Goal: Task Accomplishment & Management: Manage account settings

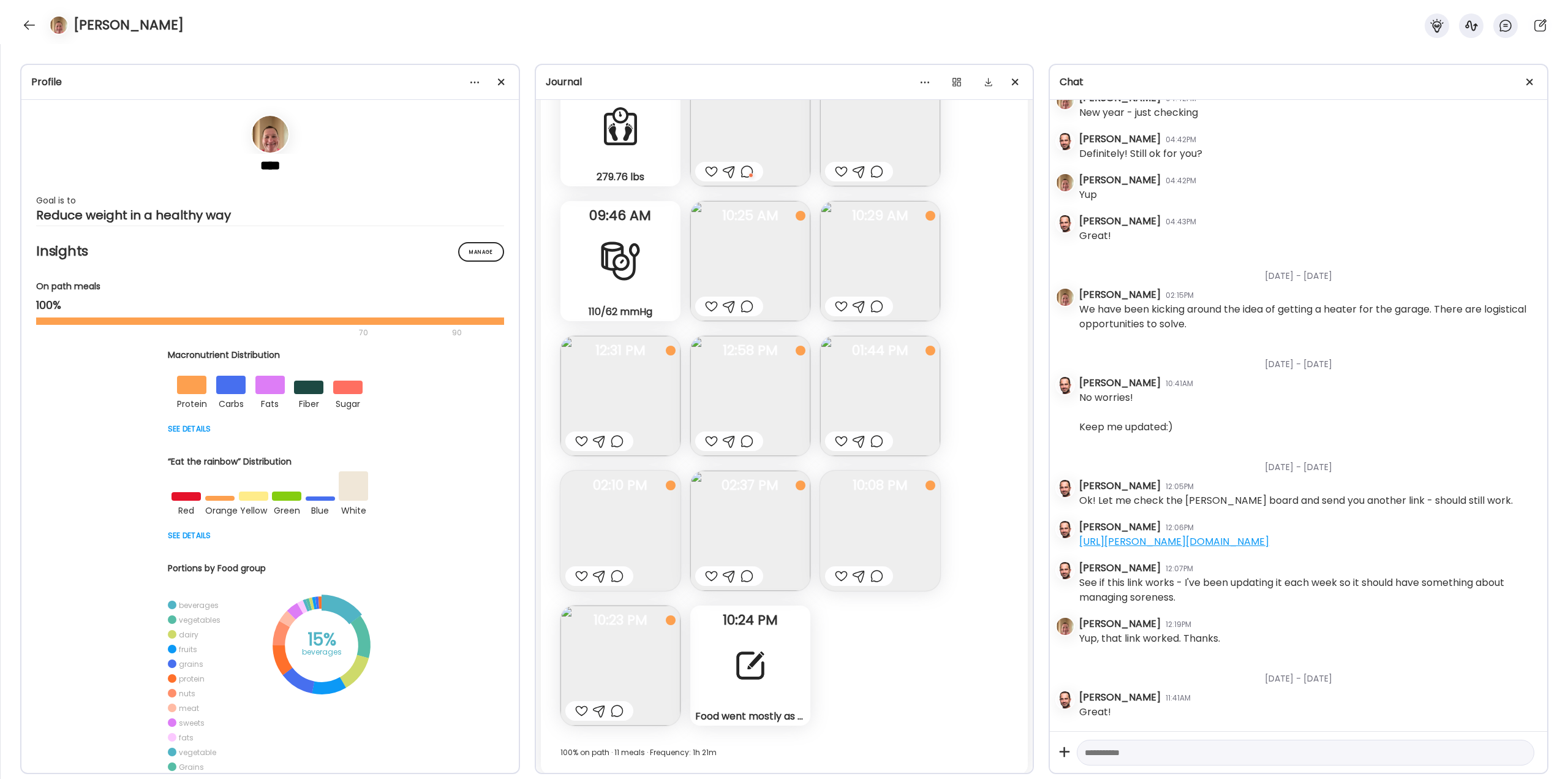
scroll to position [31487, 0]
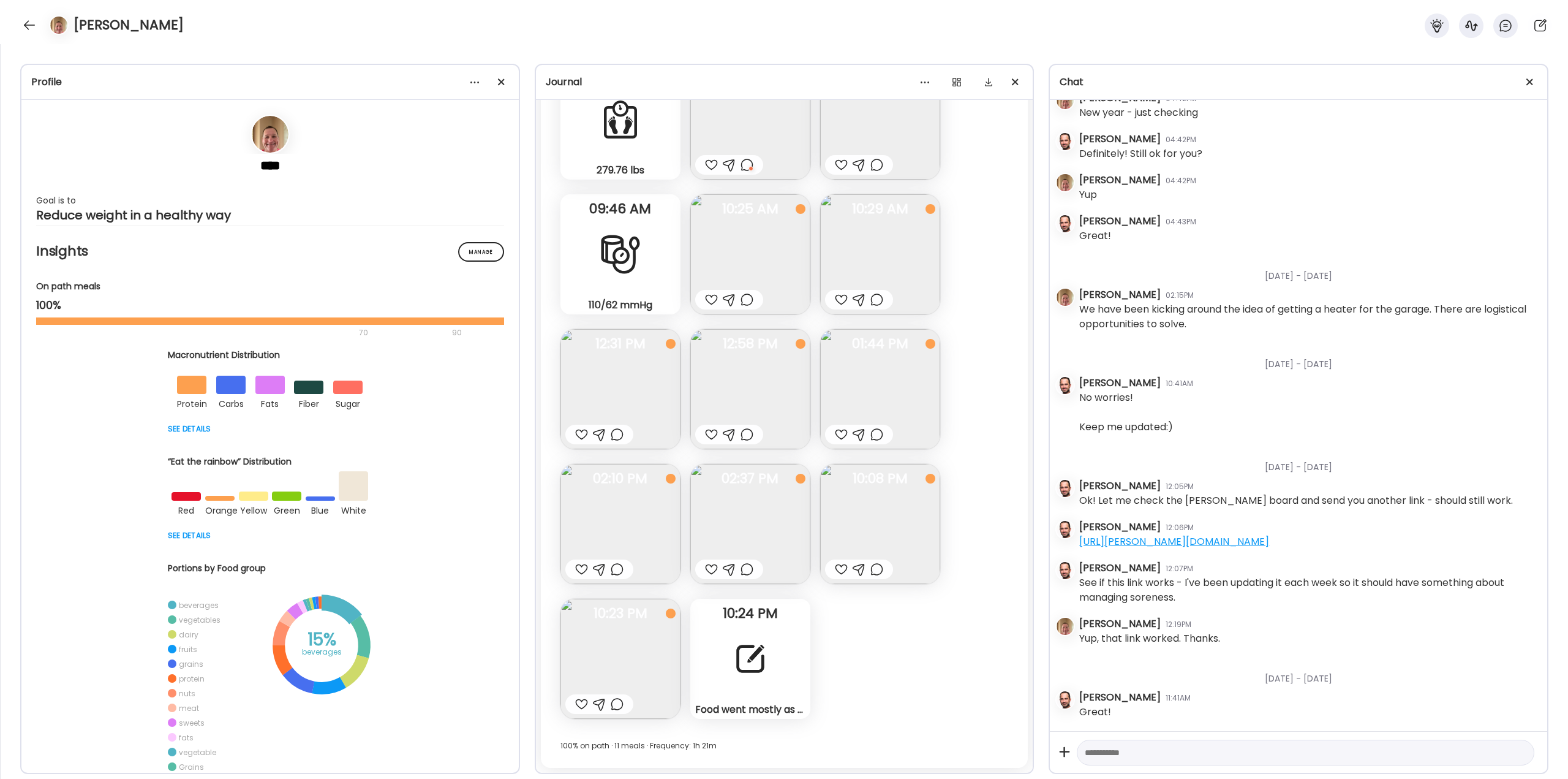
click at [736, 655] on div at bounding box center [750, 658] width 44 height 44
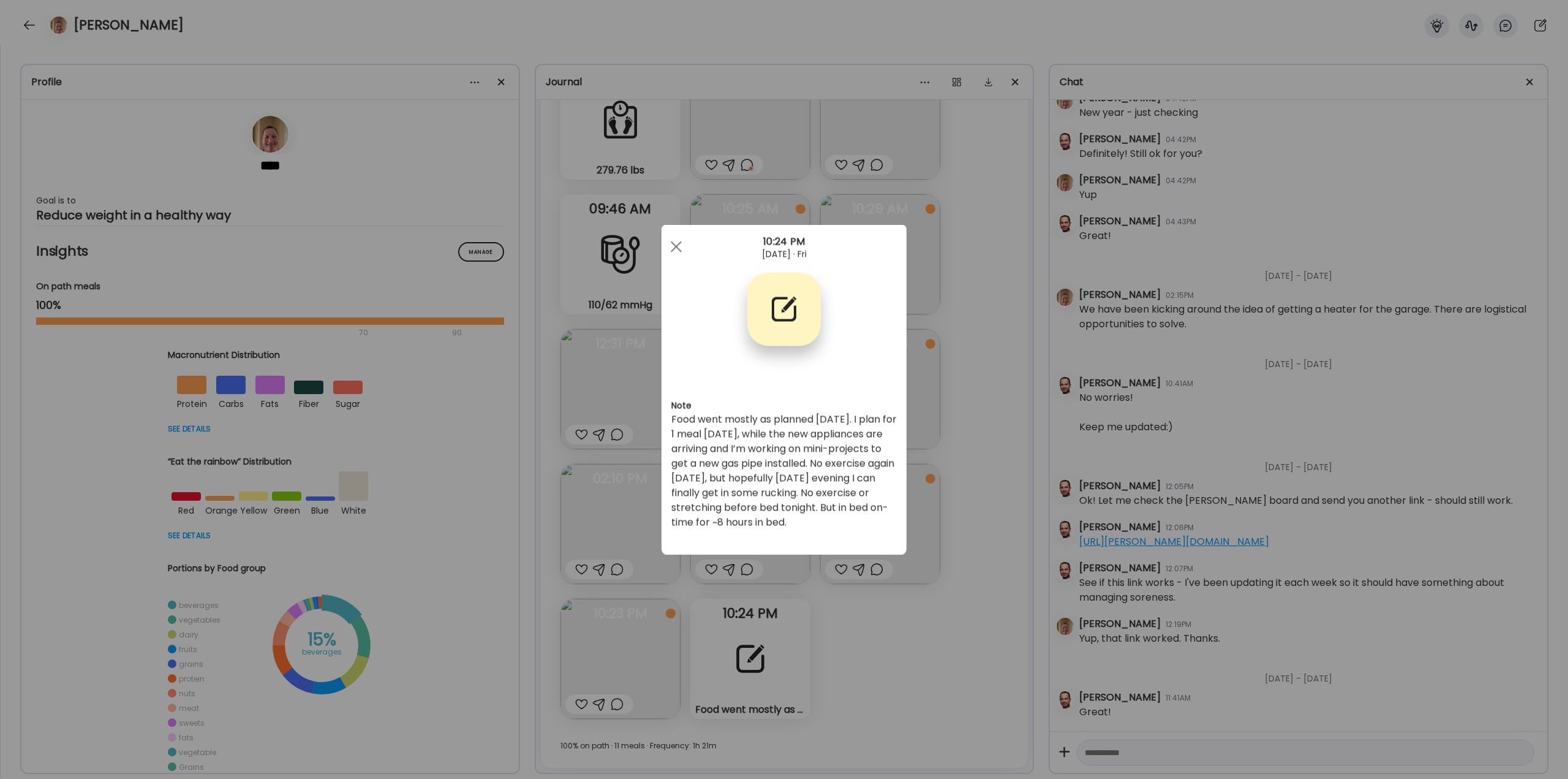
click at [982, 447] on div "Ate Coach Dashboard Wahoo! It’s official Take a moment to set up your Coach Pro…" at bounding box center [784, 390] width 1568 height 779
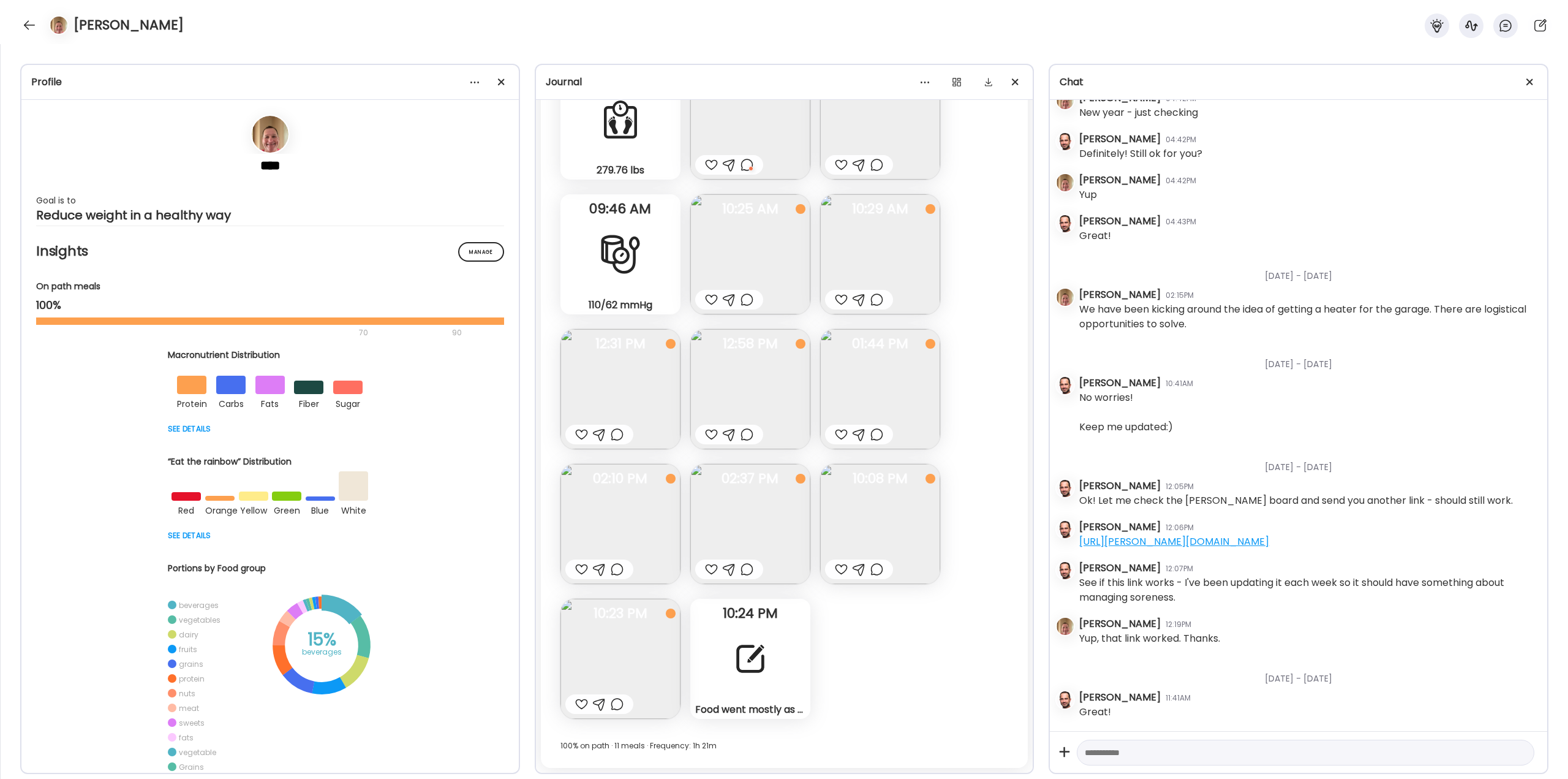
click at [761, 658] on div at bounding box center [750, 658] width 44 height 44
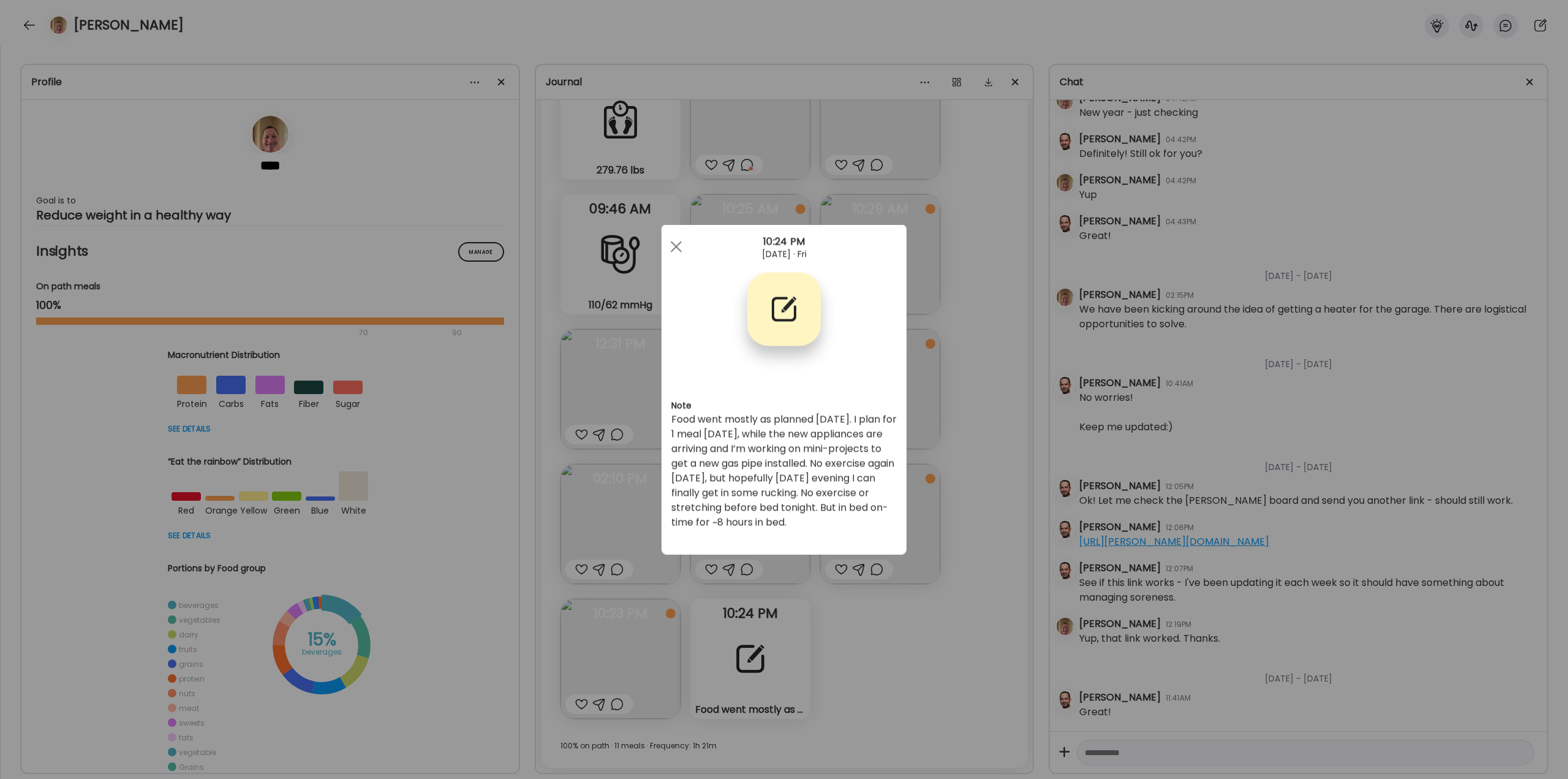
click at [985, 479] on div "Ate Coach Dashboard Wahoo! It’s official Take a moment to set up your Coach Pro…" at bounding box center [784, 390] width 1568 height 779
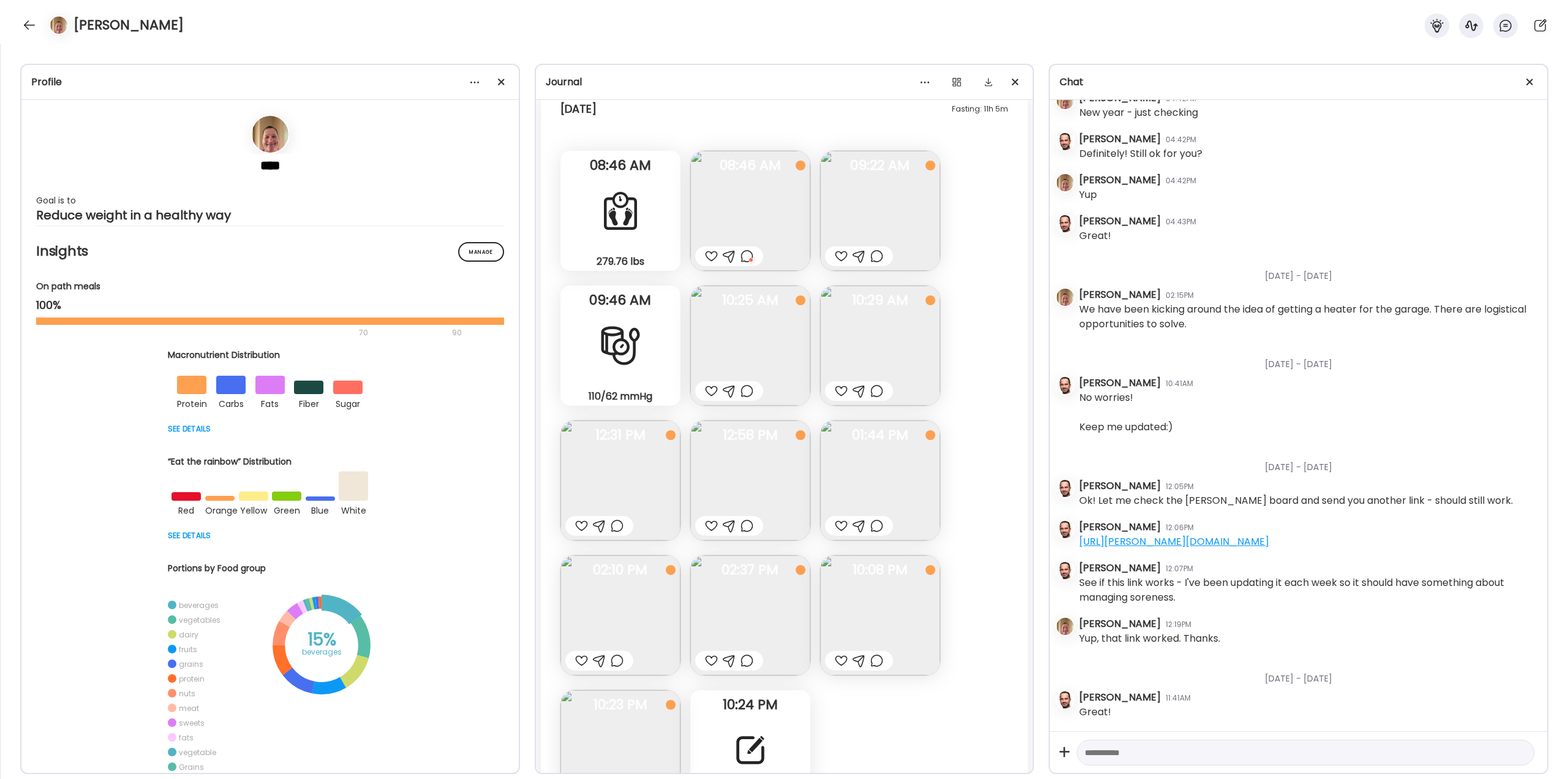
scroll to position [31242, 0]
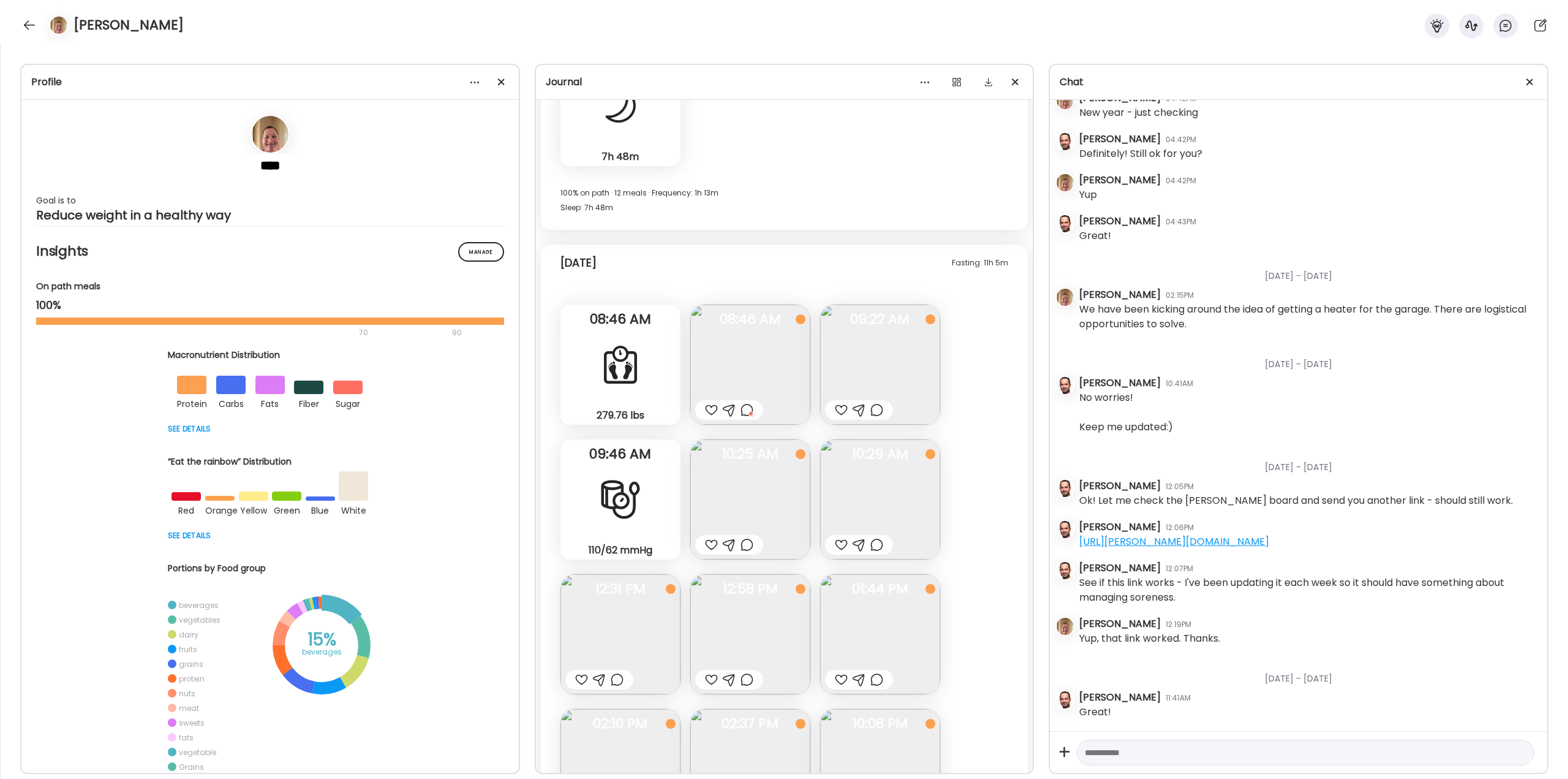
click at [840, 404] on div at bounding box center [841, 410] width 13 height 15
click at [737, 499] on img at bounding box center [750, 499] width 120 height 120
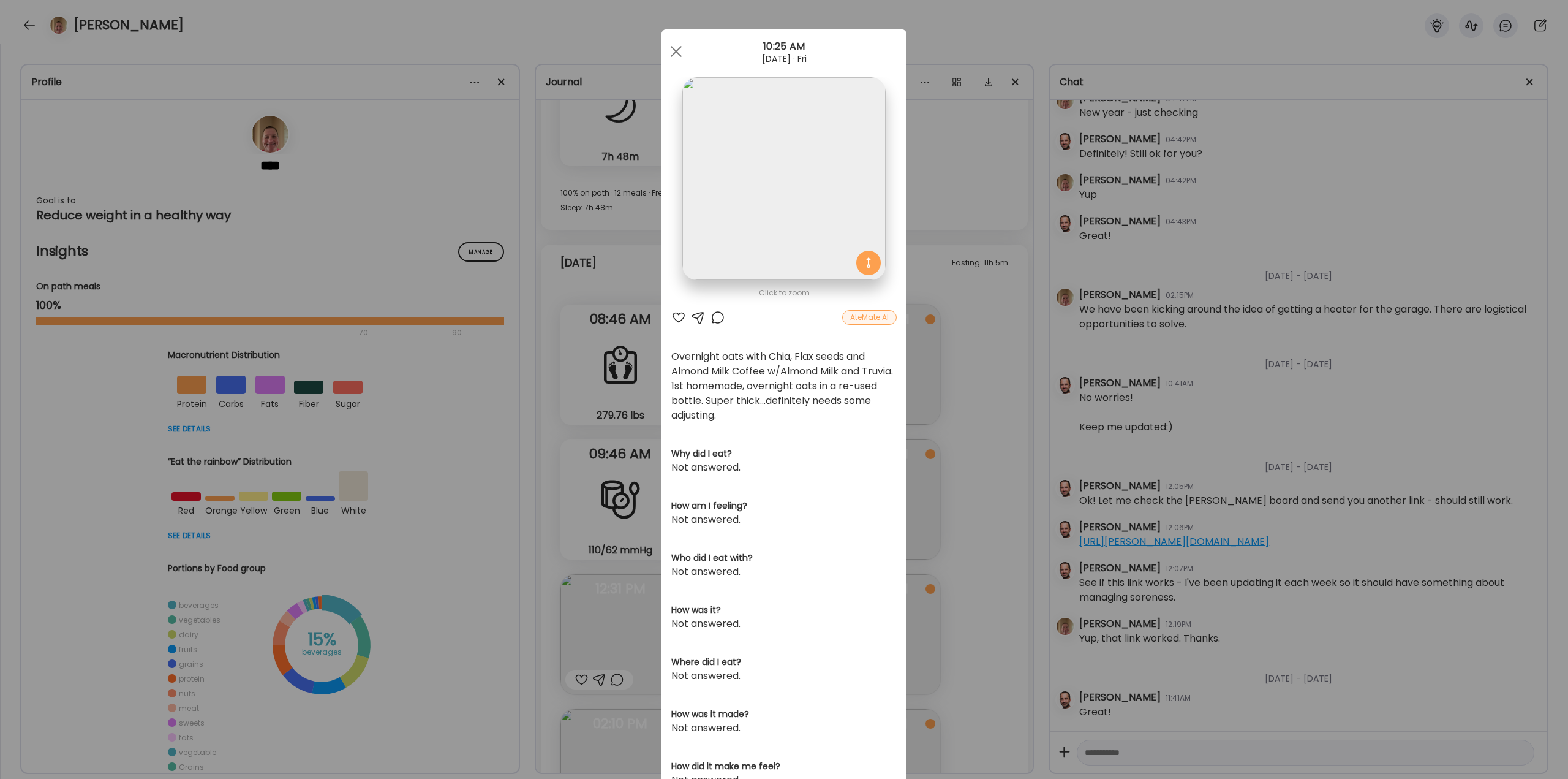
click at [712, 320] on div at bounding box center [718, 317] width 15 height 15
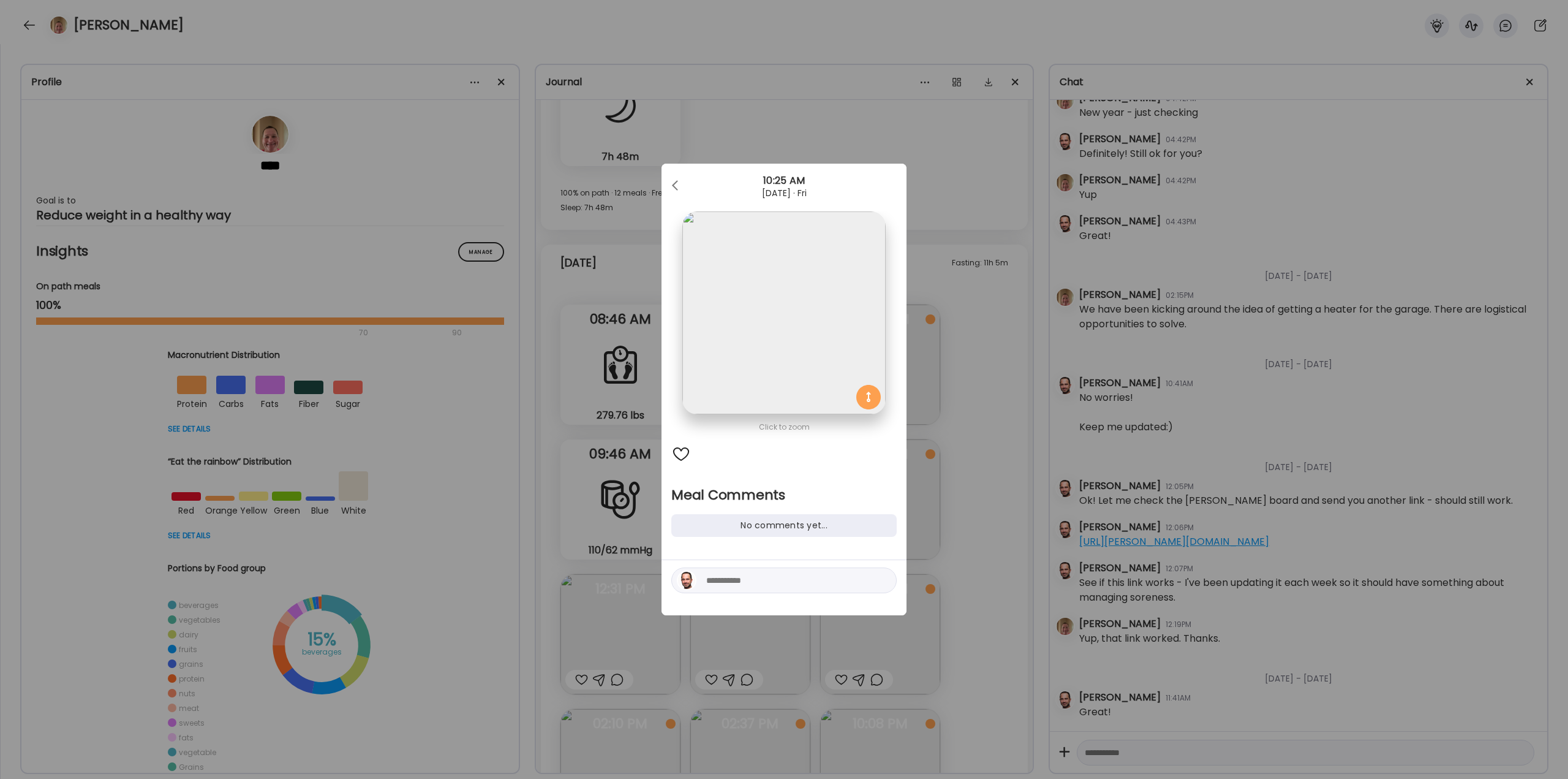
click at [786, 579] on textarea at bounding box center [788, 580] width 165 height 15
type textarea "**********"
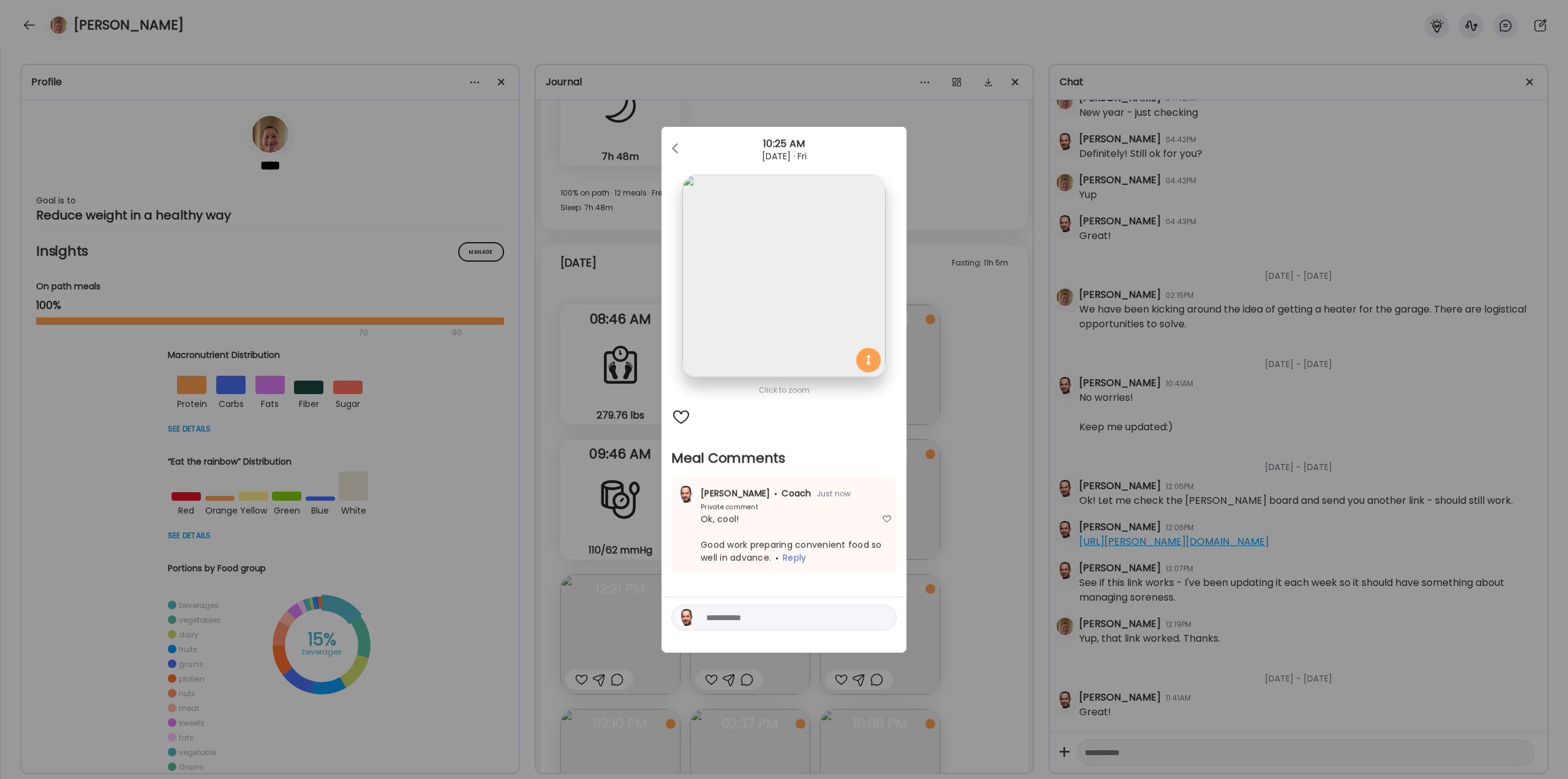
click at [1002, 507] on div "Ate Coach Dashboard Wahoo! It’s official Take a moment to set up your Coach Pro…" at bounding box center [784, 390] width 1568 height 779
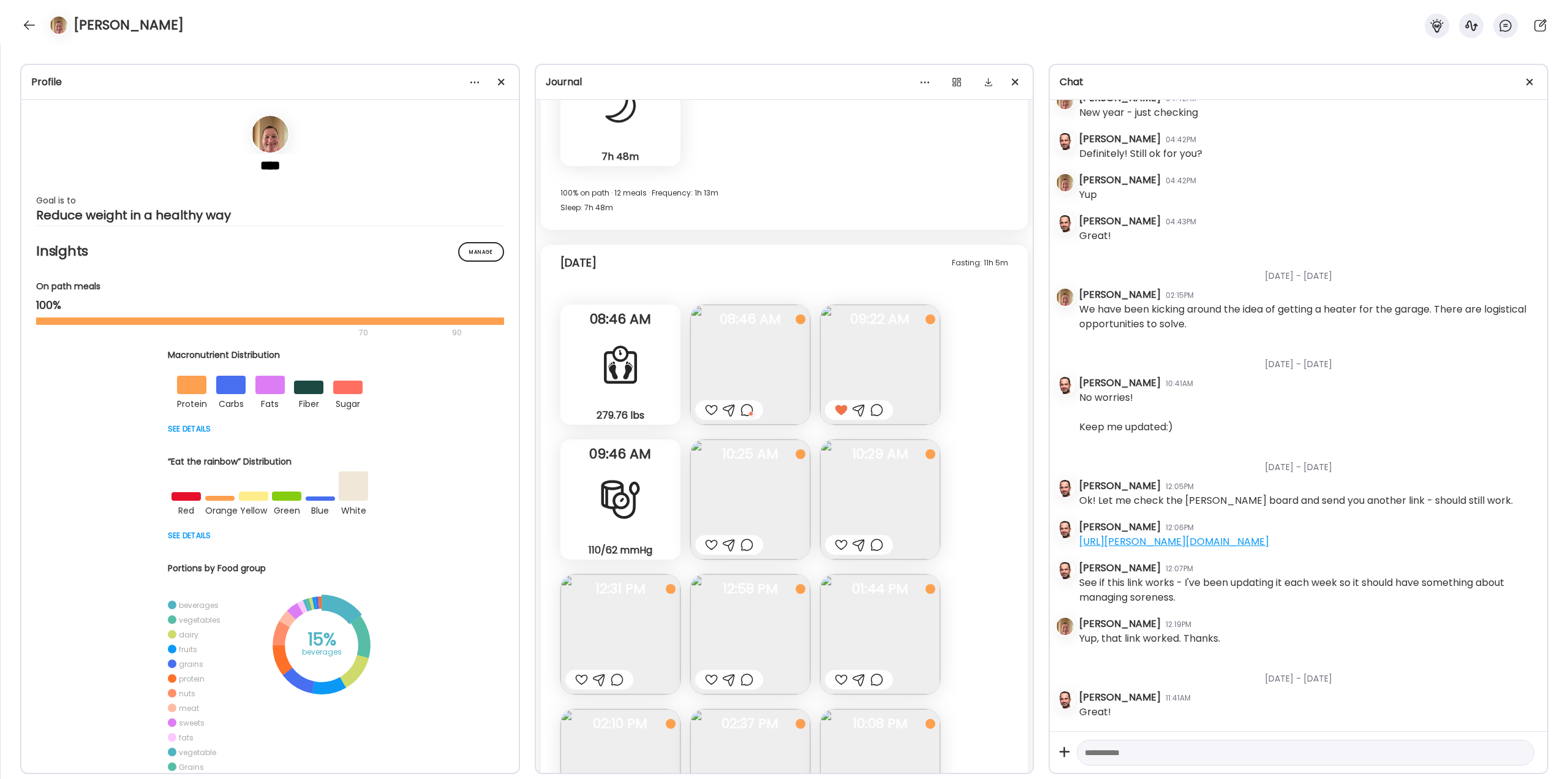
click at [838, 547] on div at bounding box center [841, 545] width 13 height 15
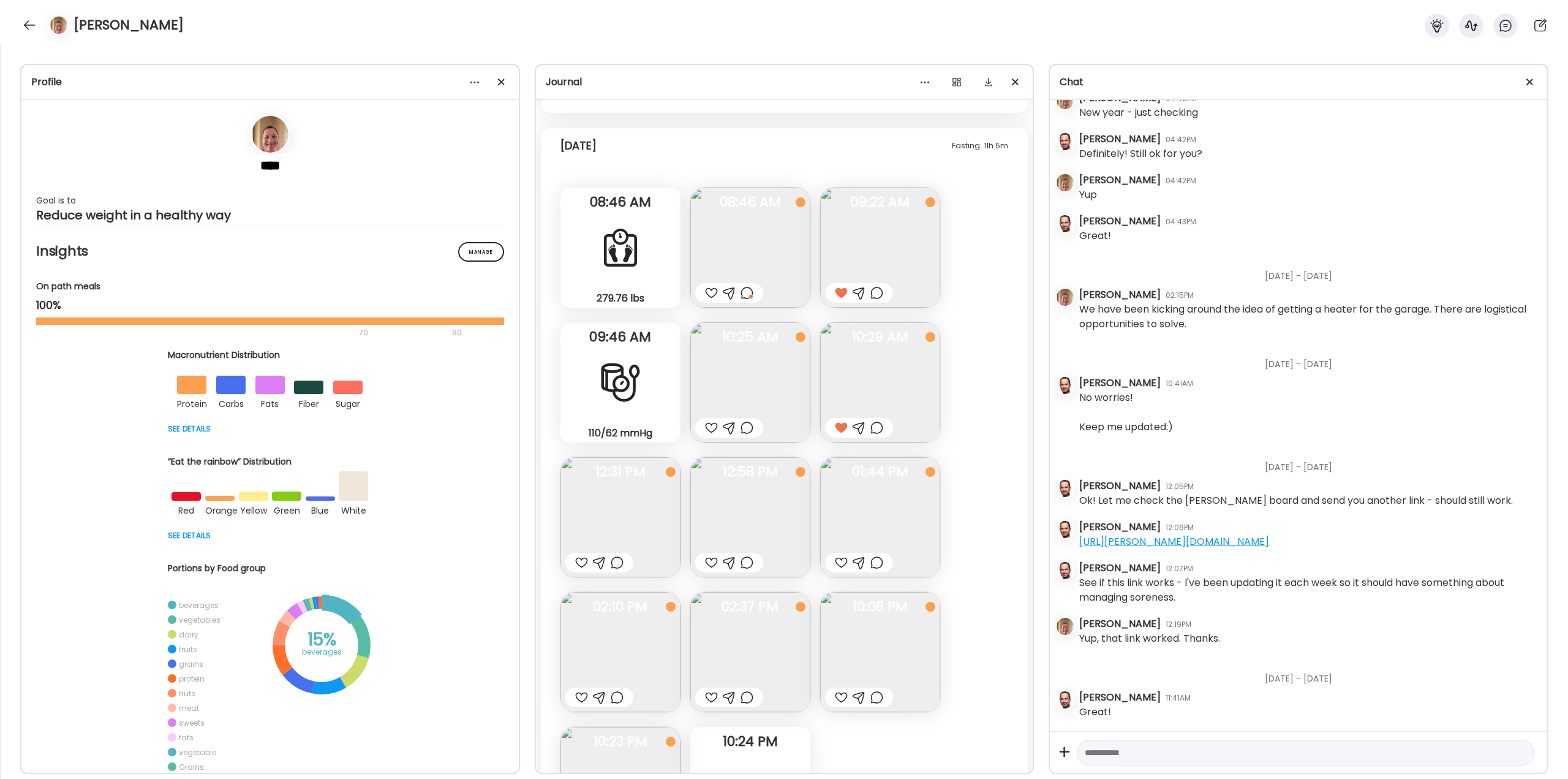
scroll to position [31426, 0]
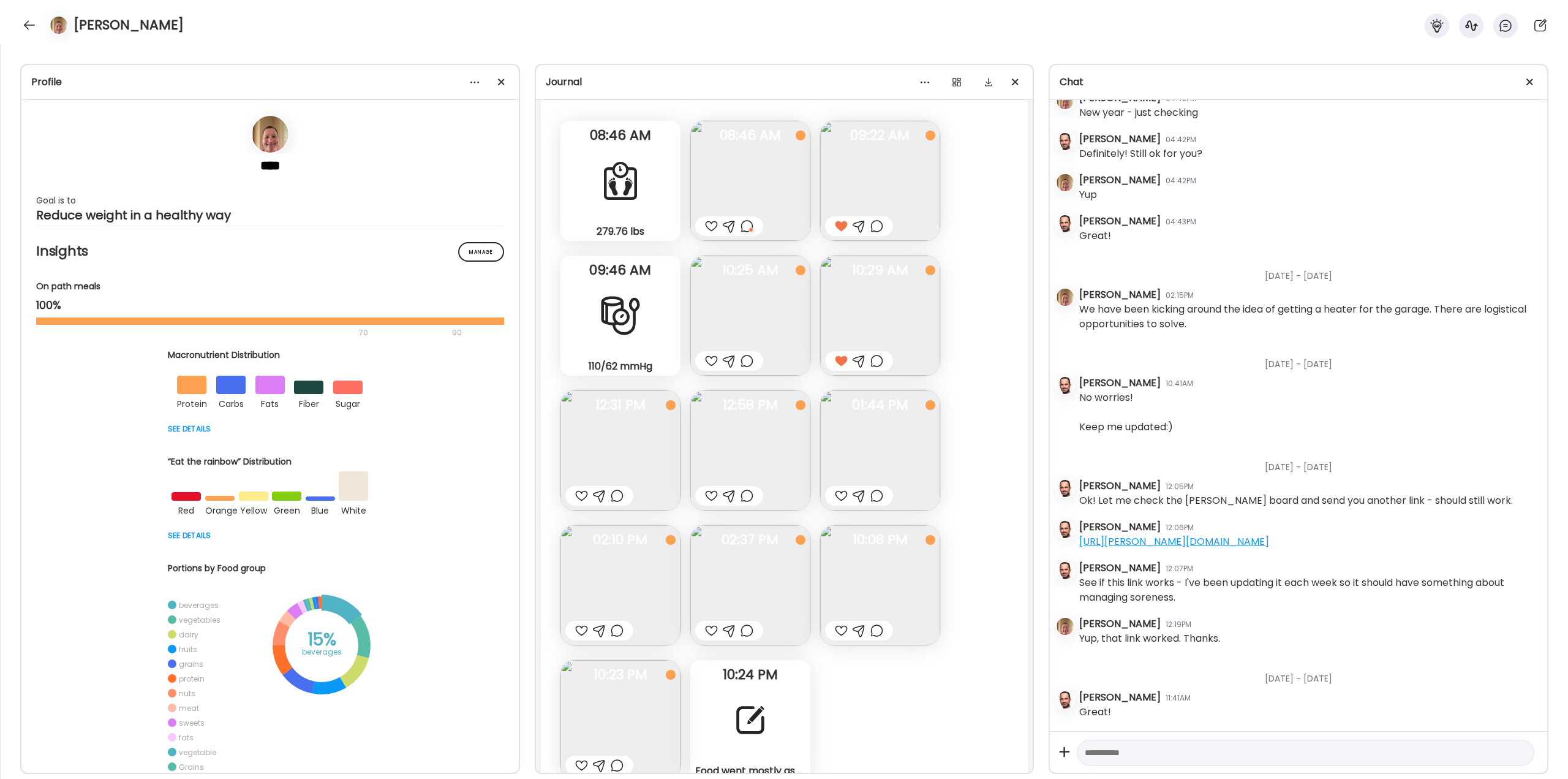
click at [641, 449] on img at bounding box center [620, 450] width 120 height 120
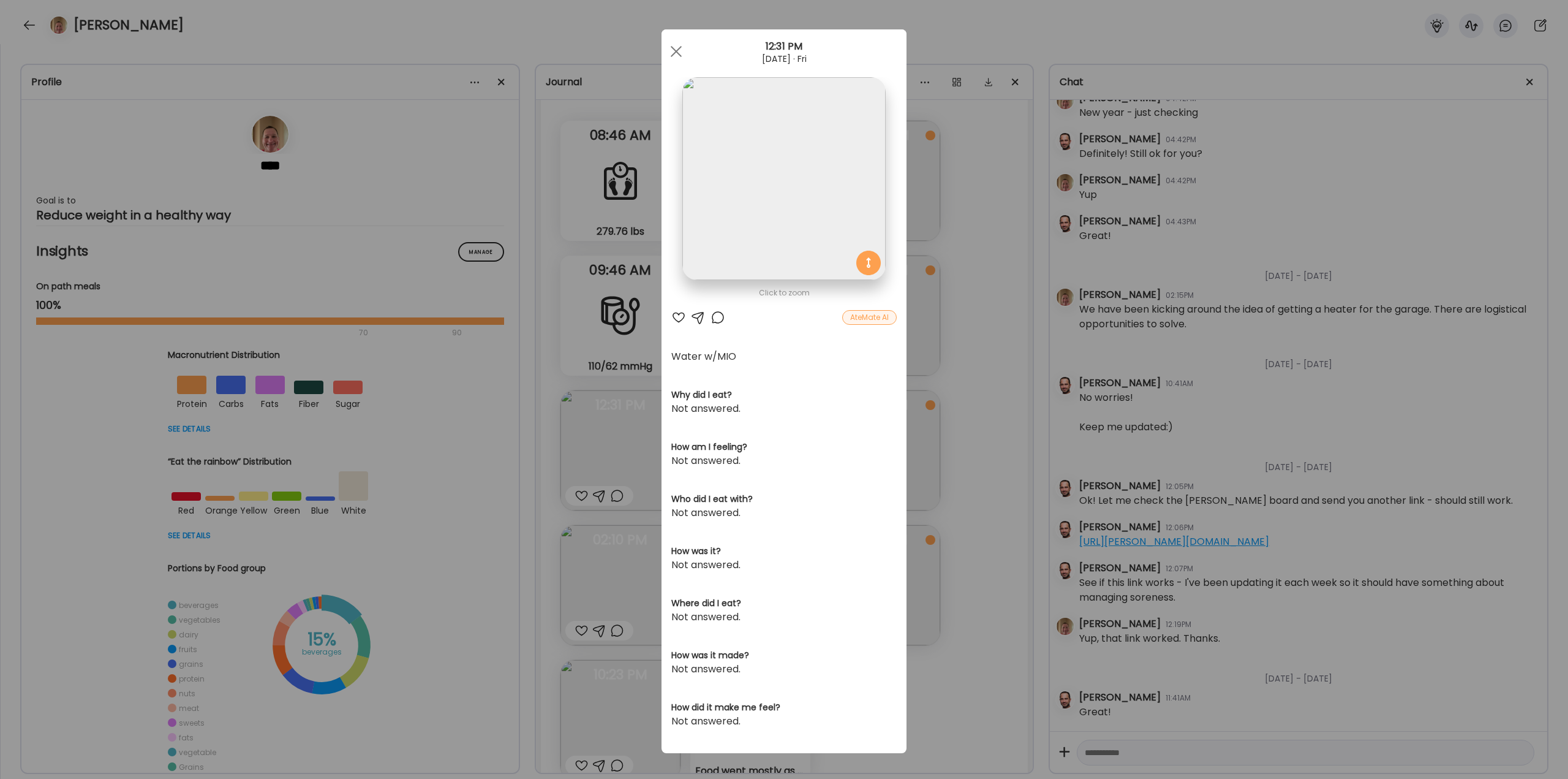
click at [715, 315] on div at bounding box center [718, 317] width 15 height 15
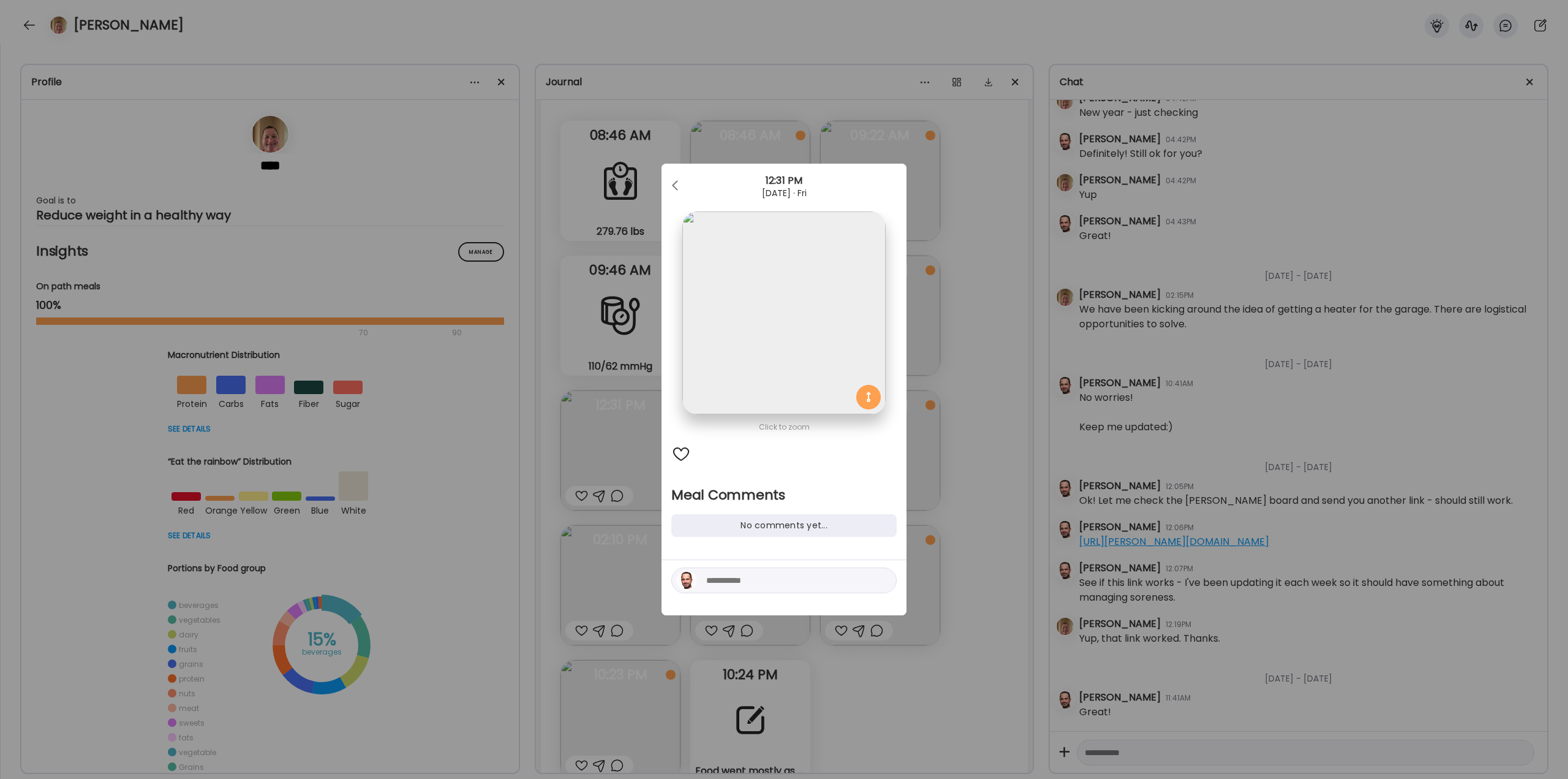
click at [739, 577] on textarea at bounding box center [788, 580] width 165 height 15
drag, startPoint x: 791, startPoint y: 577, endPoint x: 746, endPoint y: 584, distance: 45.5
click at [746, 584] on textarea "**********" at bounding box center [788, 580] width 165 height 15
type textarea "**********"
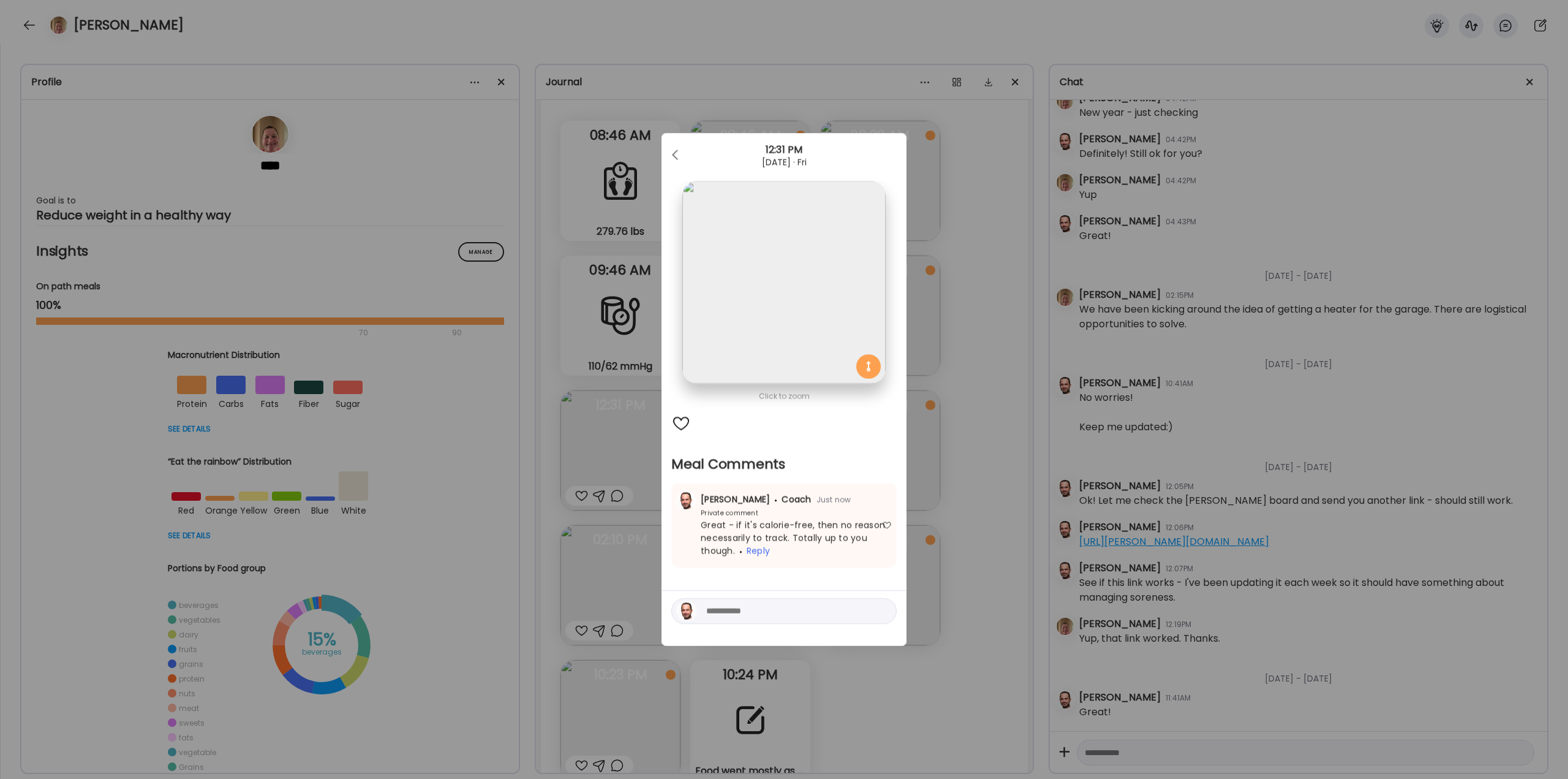
click at [974, 457] on div "Ate Coach Dashboard Wahoo! It’s official Take a moment to set up your Coach Pro…" at bounding box center [784, 390] width 1568 height 779
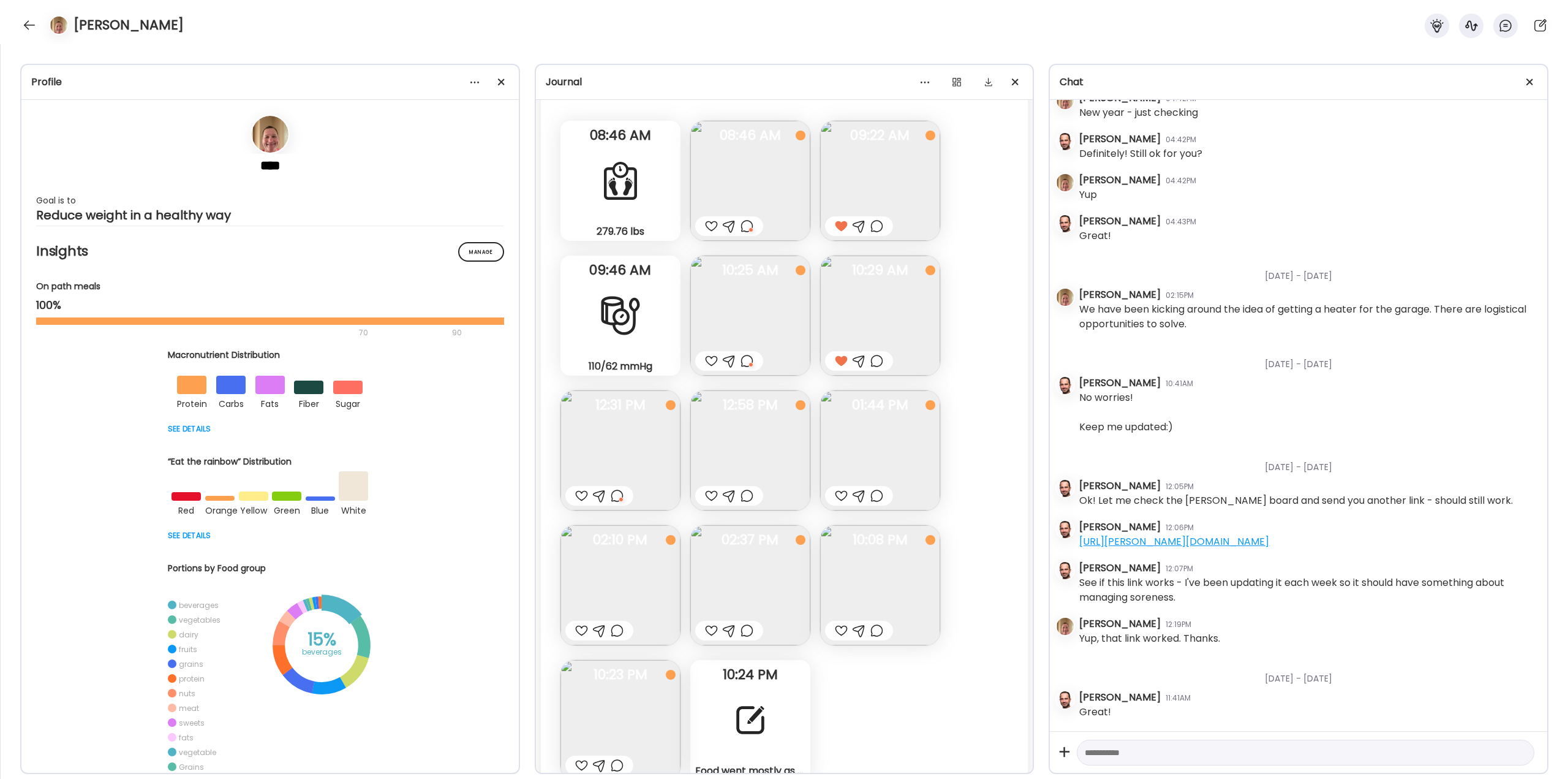
click at [709, 498] on div at bounding box center [711, 496] width 13 height 15
click at [841, 498] on div at bounding box center [841, 496] width 13 height 15
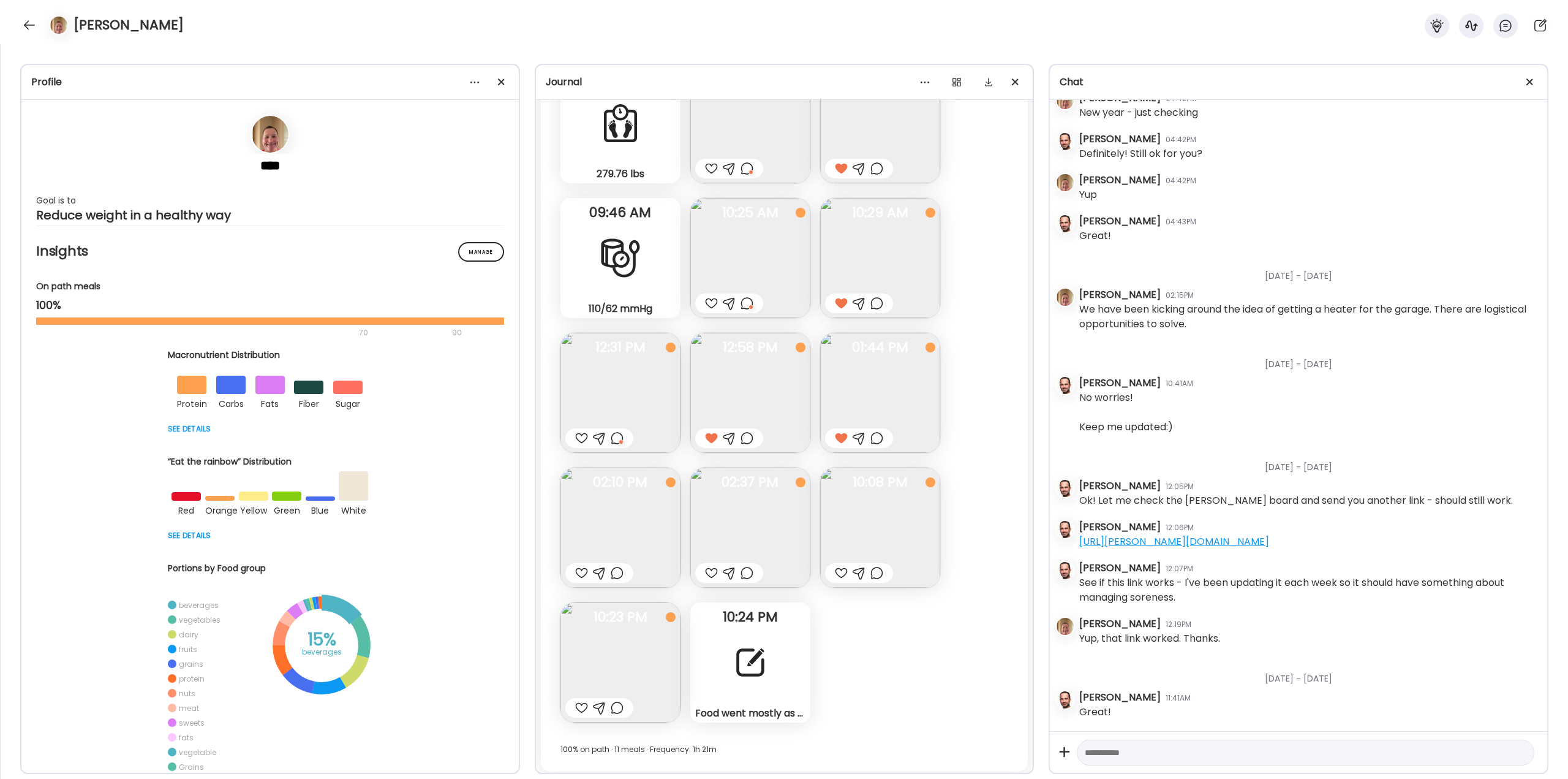
scroll to position [31487, 0]
click at [618, 571] on div at bounding box center [617, 569] width 13 height 15
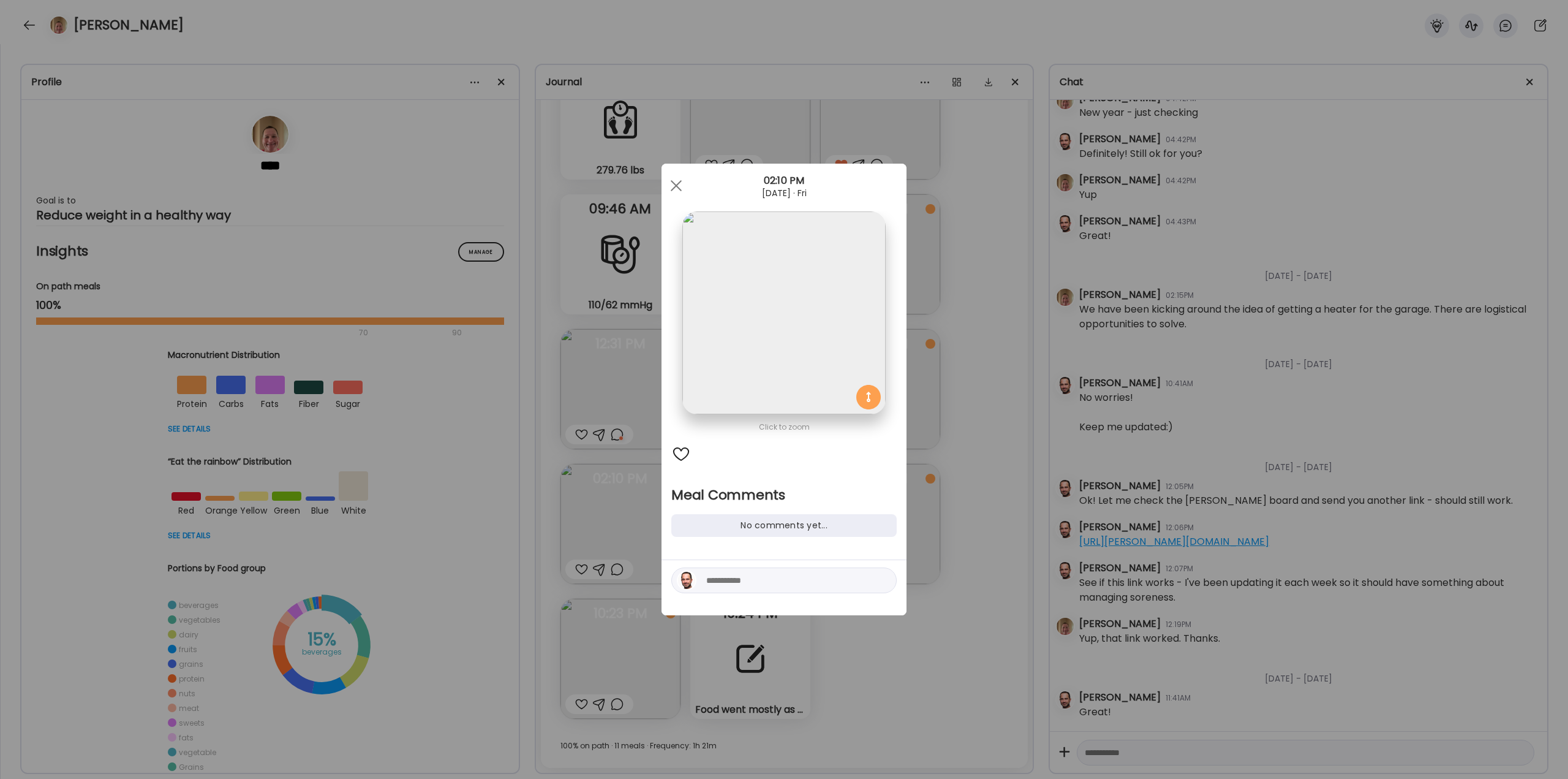
click at [727, 581] on textarea at bounding box center [788, 580] width 165 height 15
type textarea "**********"
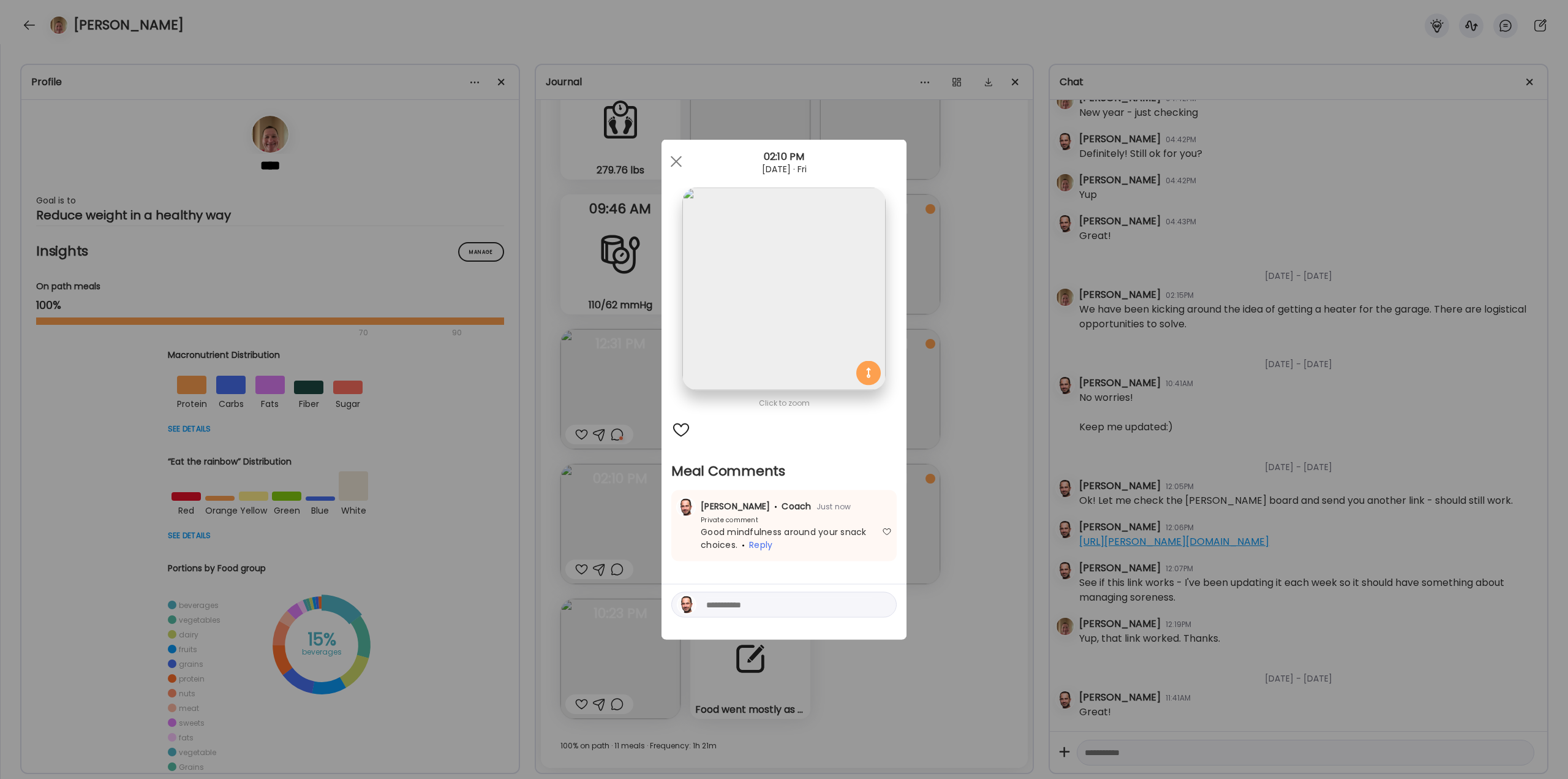
click at [962, 602] on div "Ate Coach Dashboard Wahoo! It’s official Take a moment to set up your Coach Pro…" at bounding box center [784, 390] width 1568 height 779
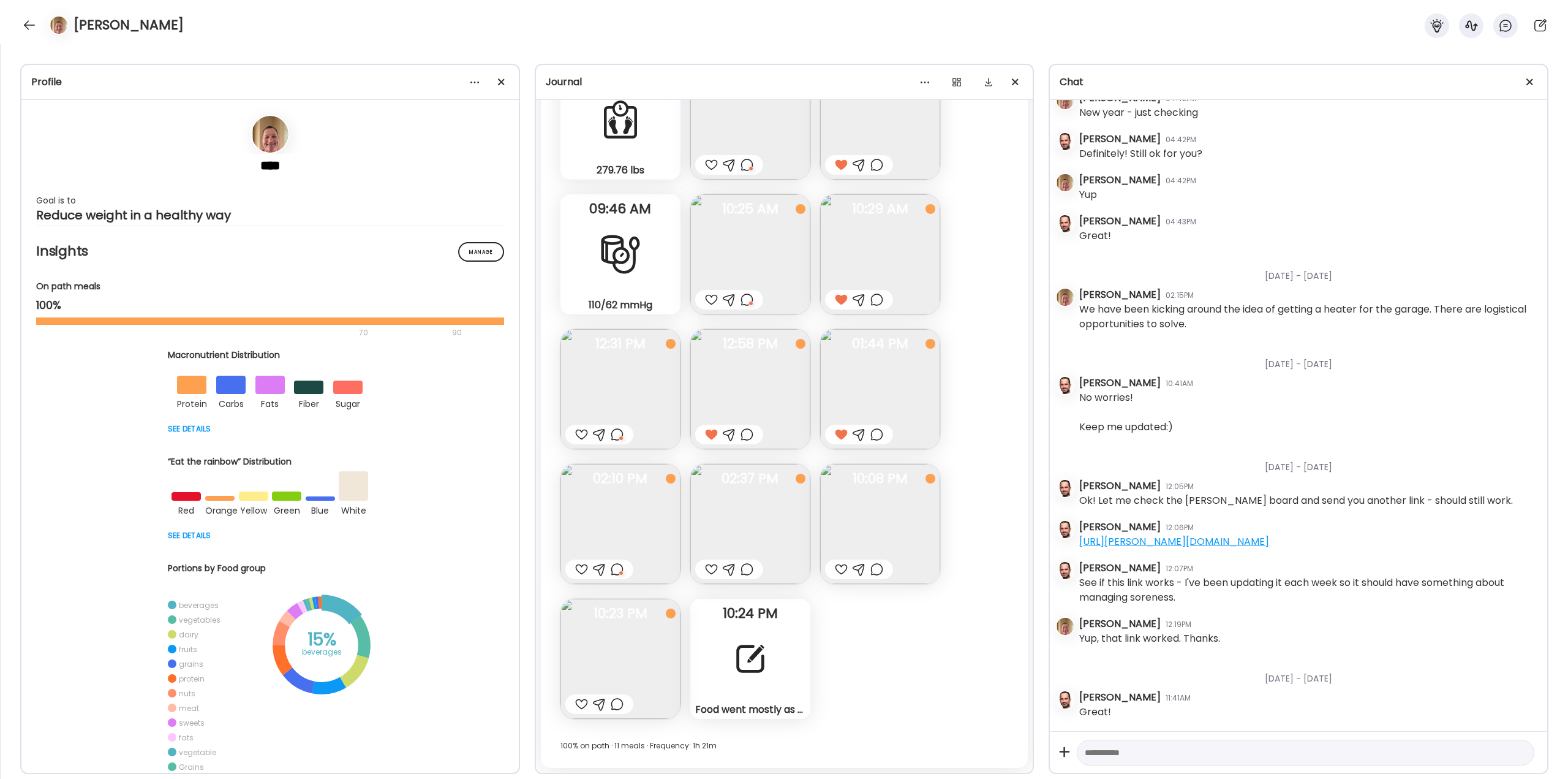
click at [870, 537] on img at bounding box center [880, 524] width 120 height 120
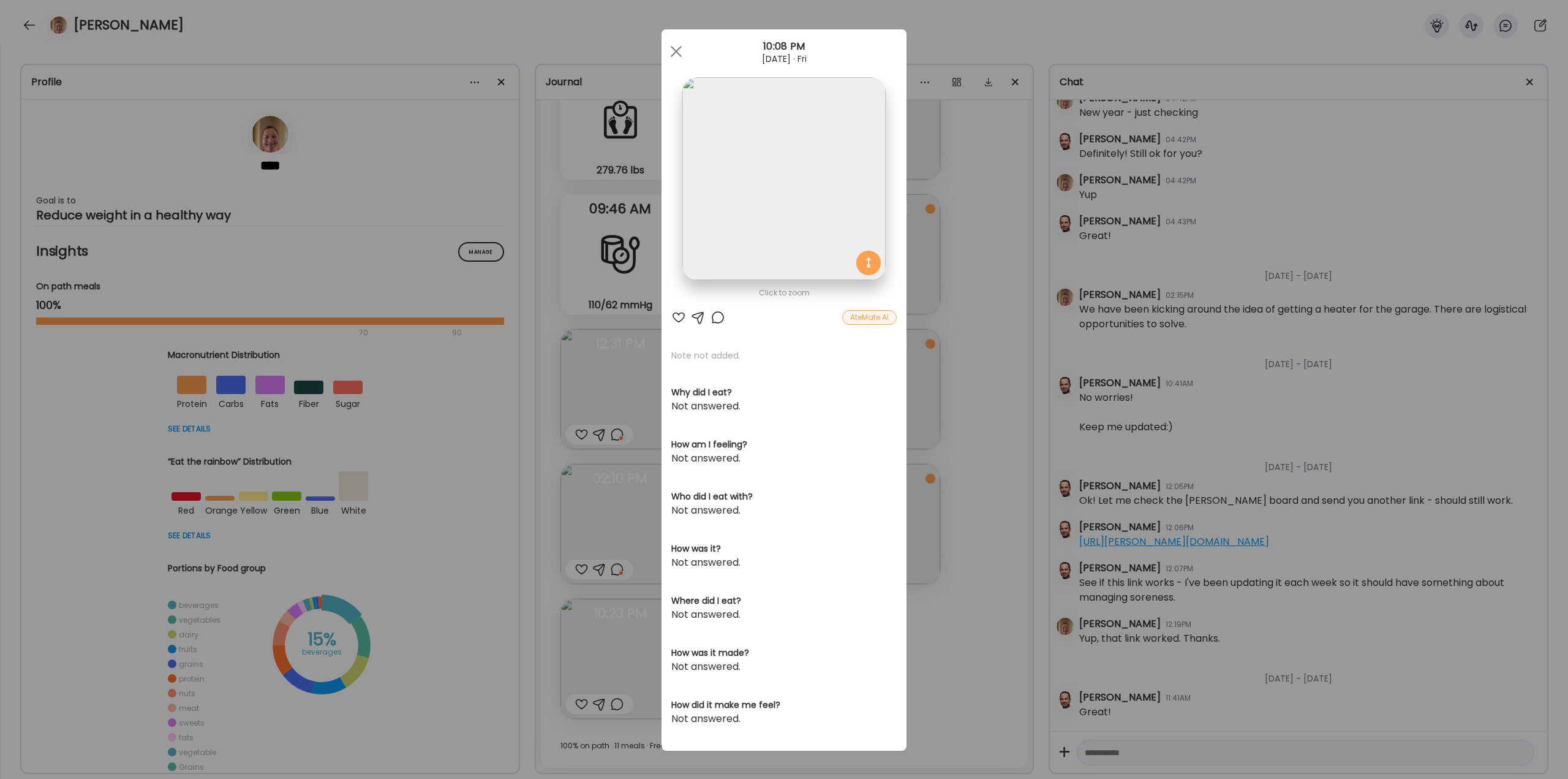
click at [716, 316] on div at bounding box center [718, 317] width 15 height 15
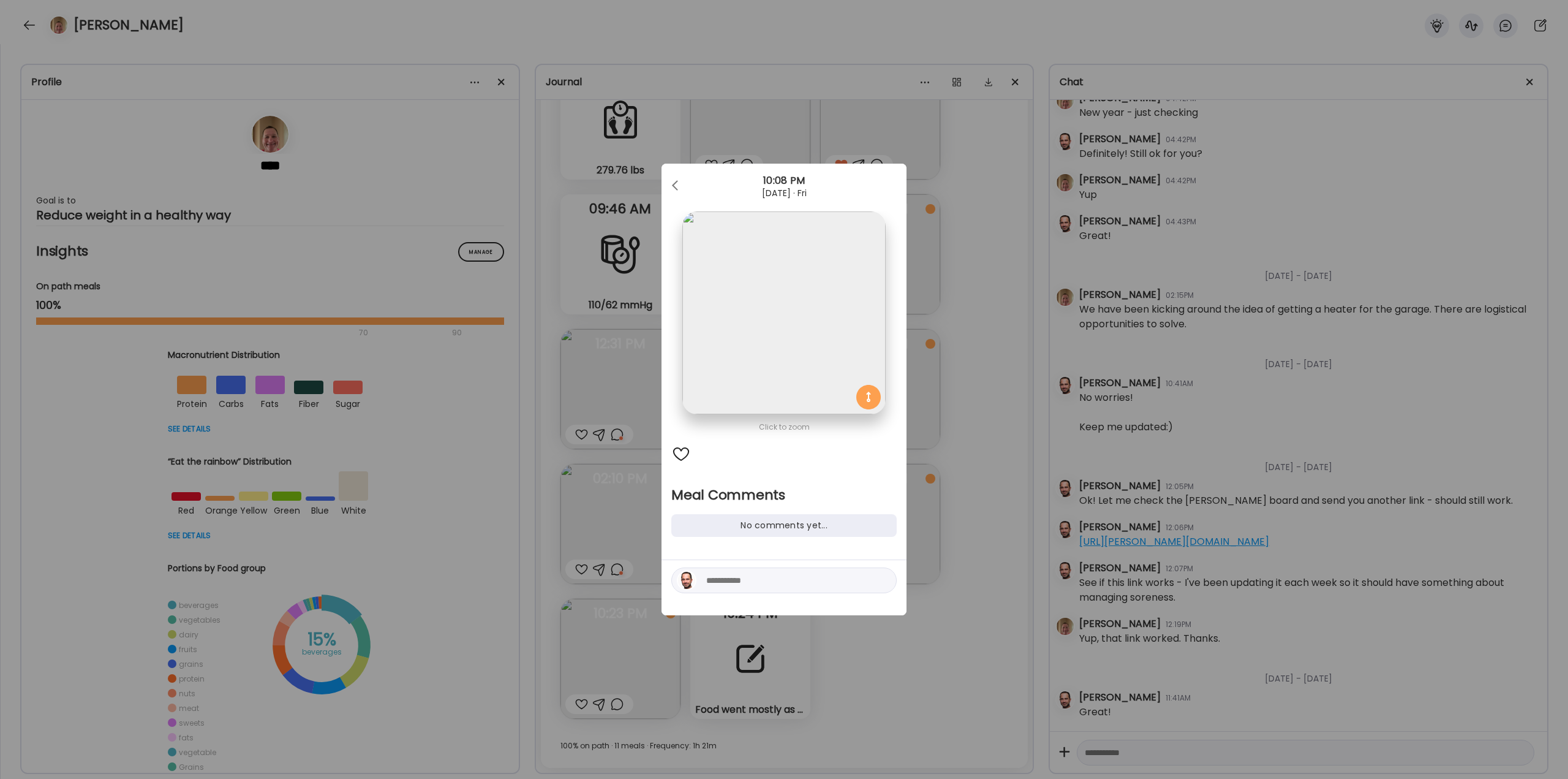
click at [750, 578] on textarea at bounding box center [788, 580] width 165 height 15
type textarea "**********"
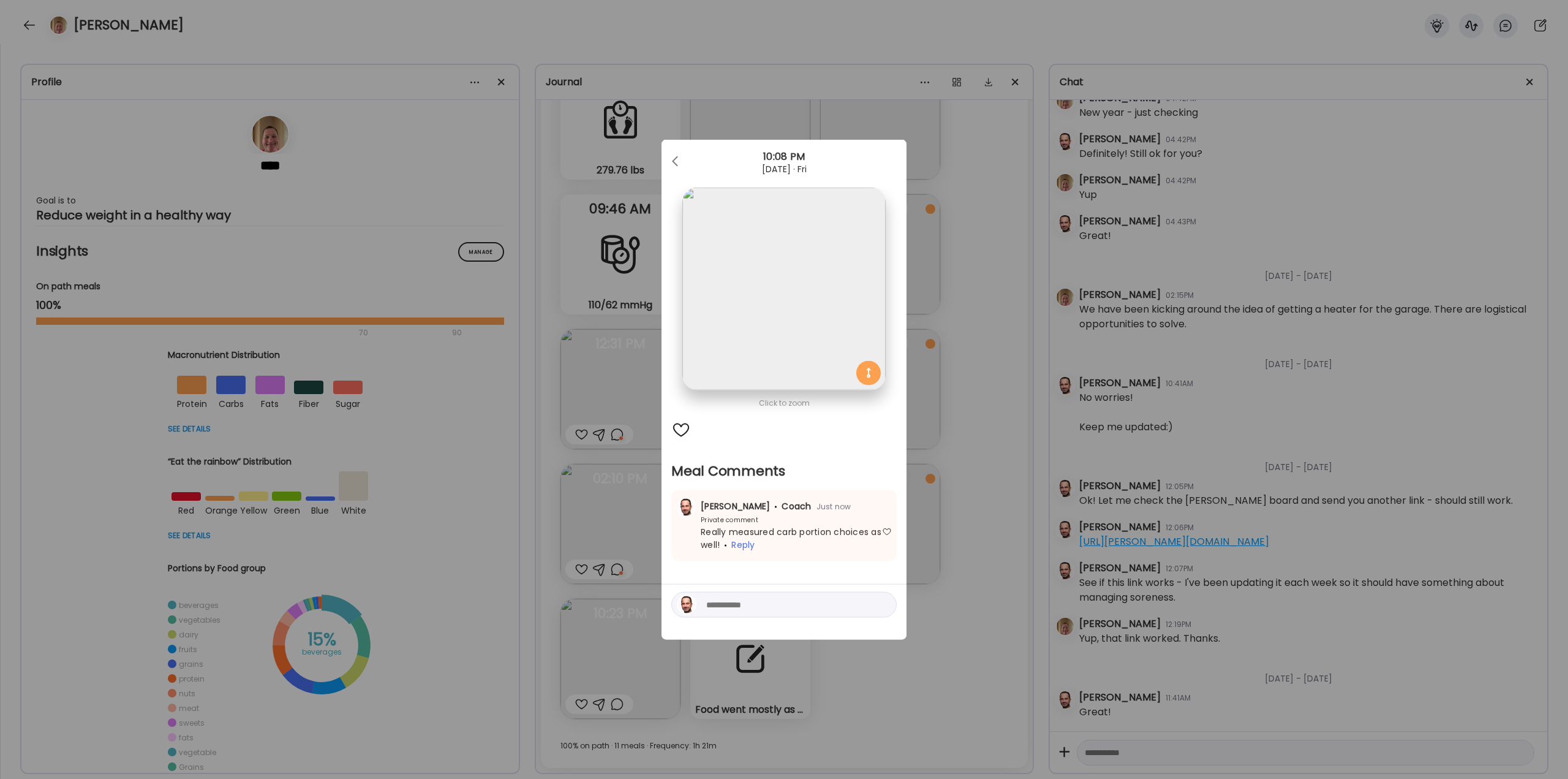
click at [946, 616] on div "Ate Coach Dashboard Wahoo! It’s official Take a moment to set up your Coach Pro…" at bounding box center [784, 390] width 1568 height 779
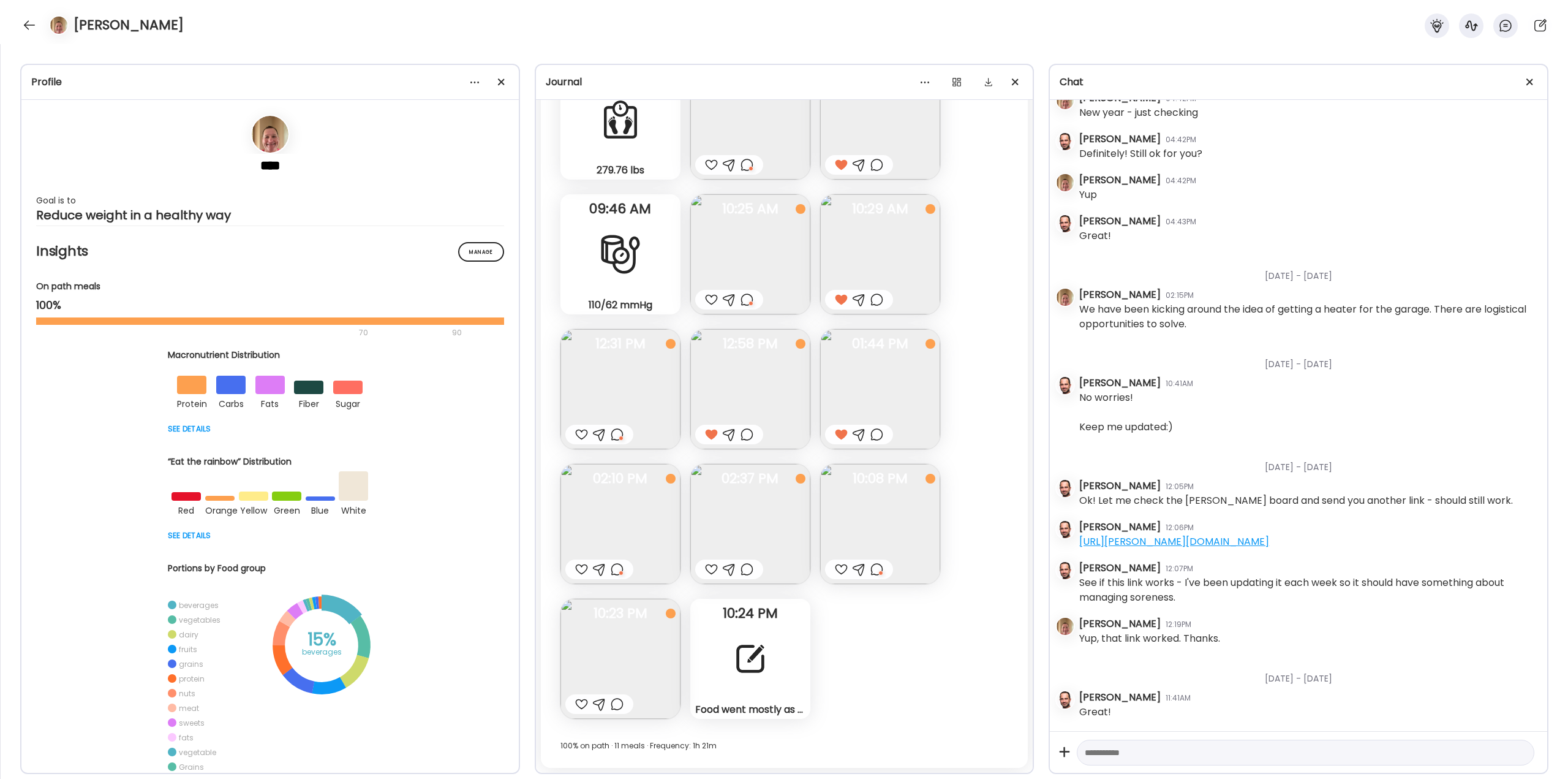
click at [624, 652] on img at bounding box center [620, 658] width 120 height 120
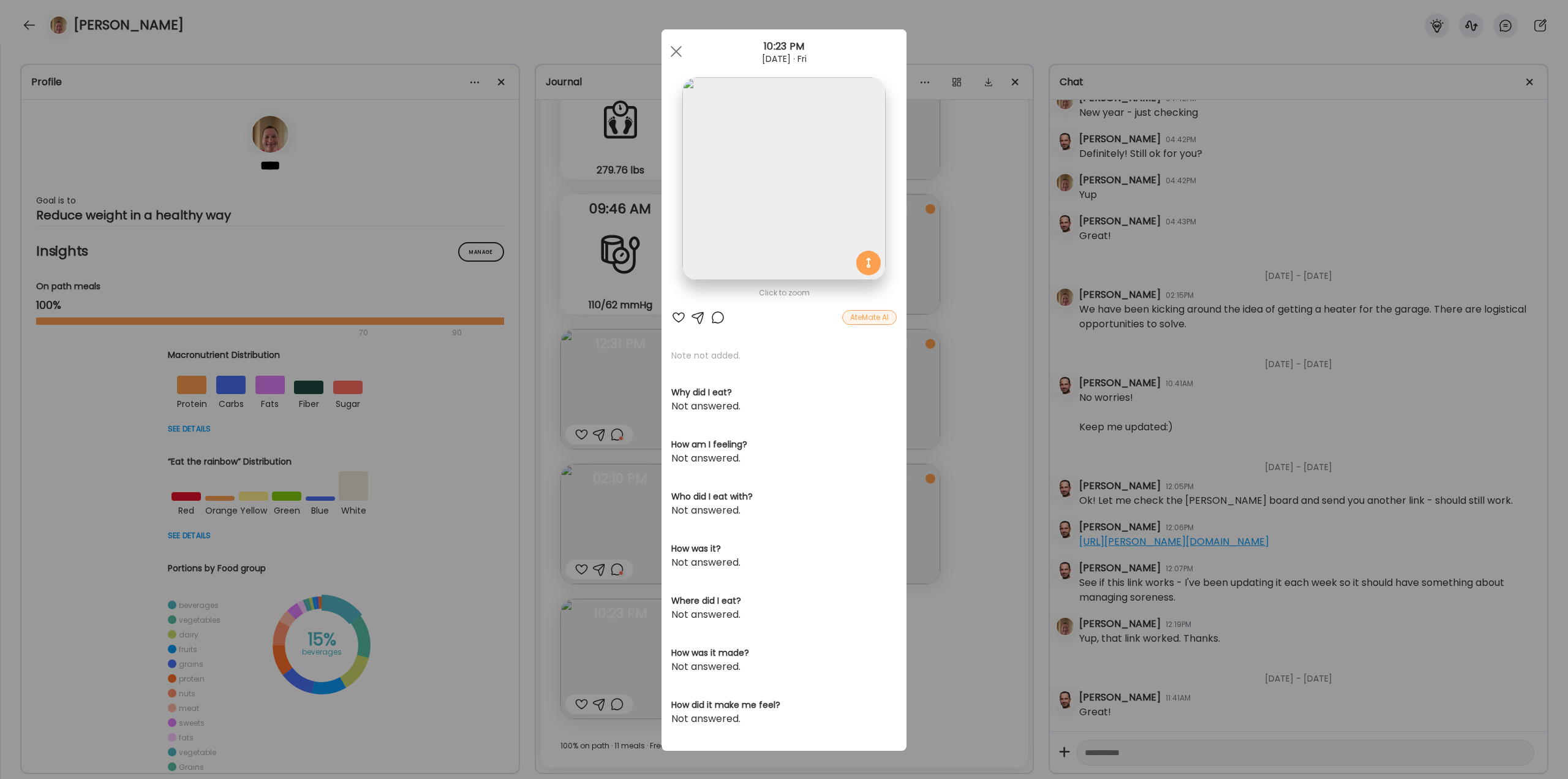
click at [671, 317] on div at bounding box center [679, 317] width 15 height 15
click at [925, 577] on div "Ate Coach Dashboard Wahoo! It’s official Take a moment to set up your Coach Pro…" at bounding box center [784, 390] width 1568 height 779
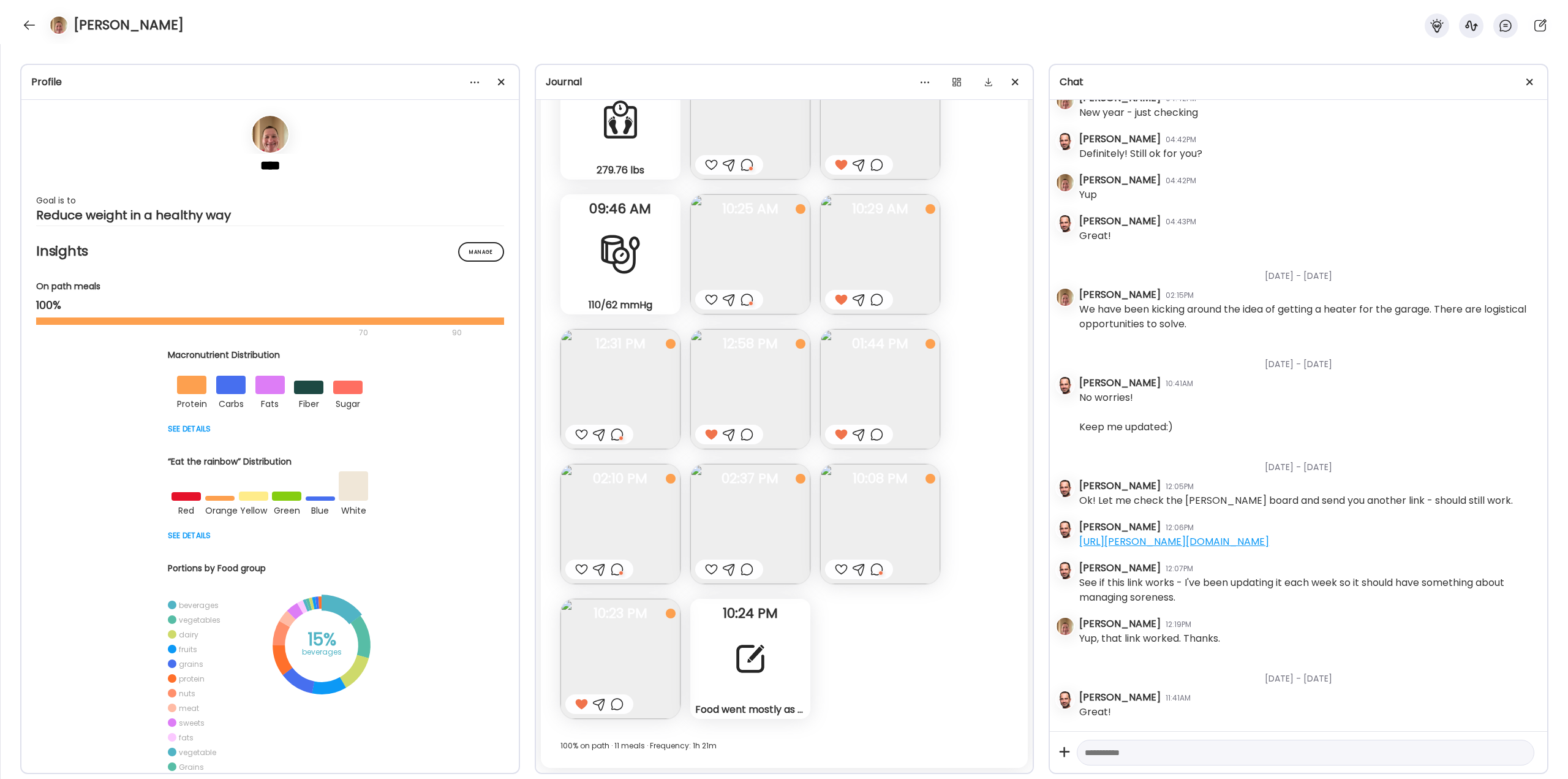
click at [799, 657] on div "Food went mostly as planned [DATE]. I plan for 1 meal [DATE], while the new app…" at bounding box center [750, 658] width 120 height 120
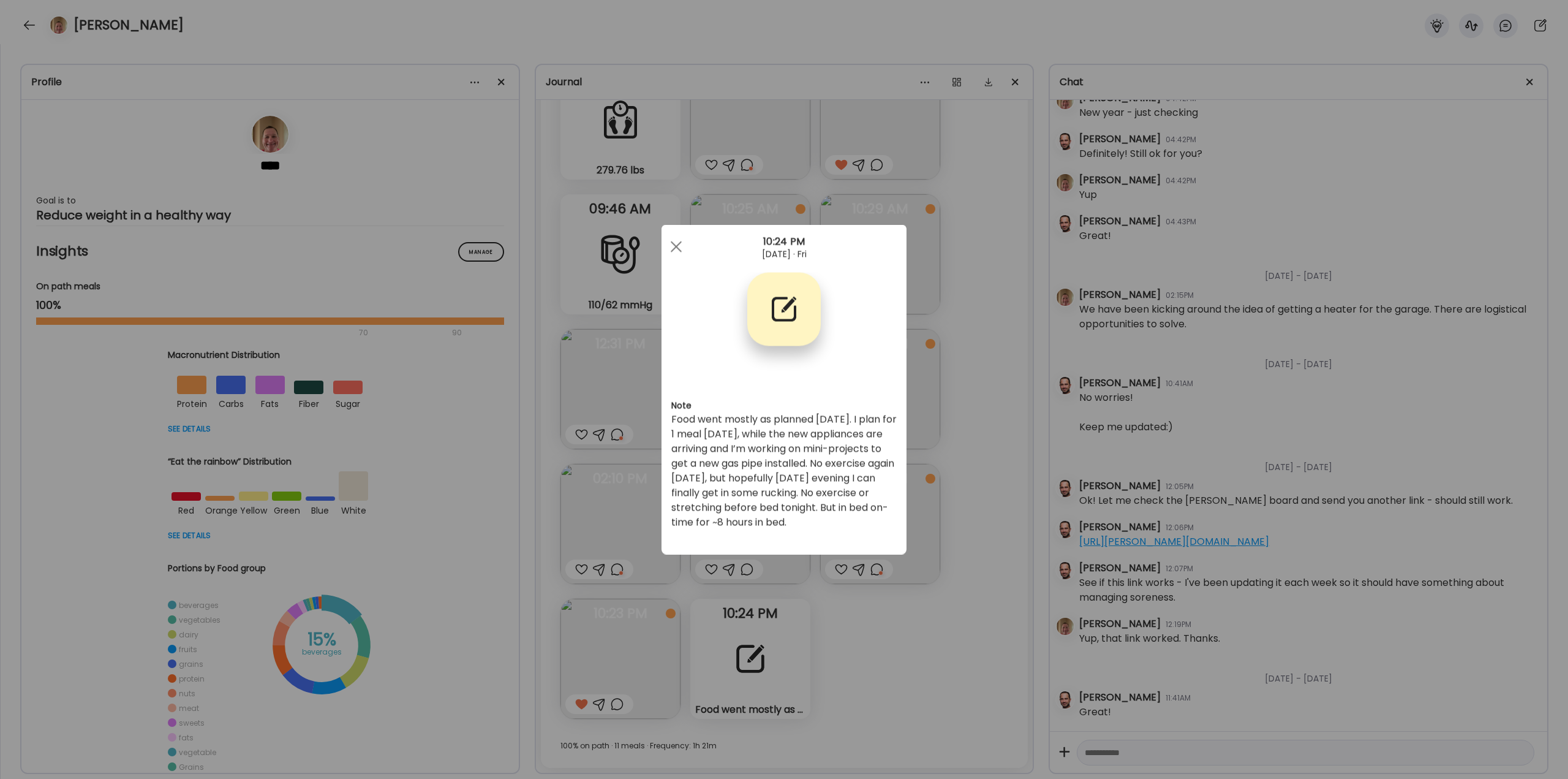
click at [861, 669] on div "Ate Coach Dashboard Wahoo! It’s official Take a moment to set up your Coach Pro…" at bounding box center [784, 390] width 1568 height 779
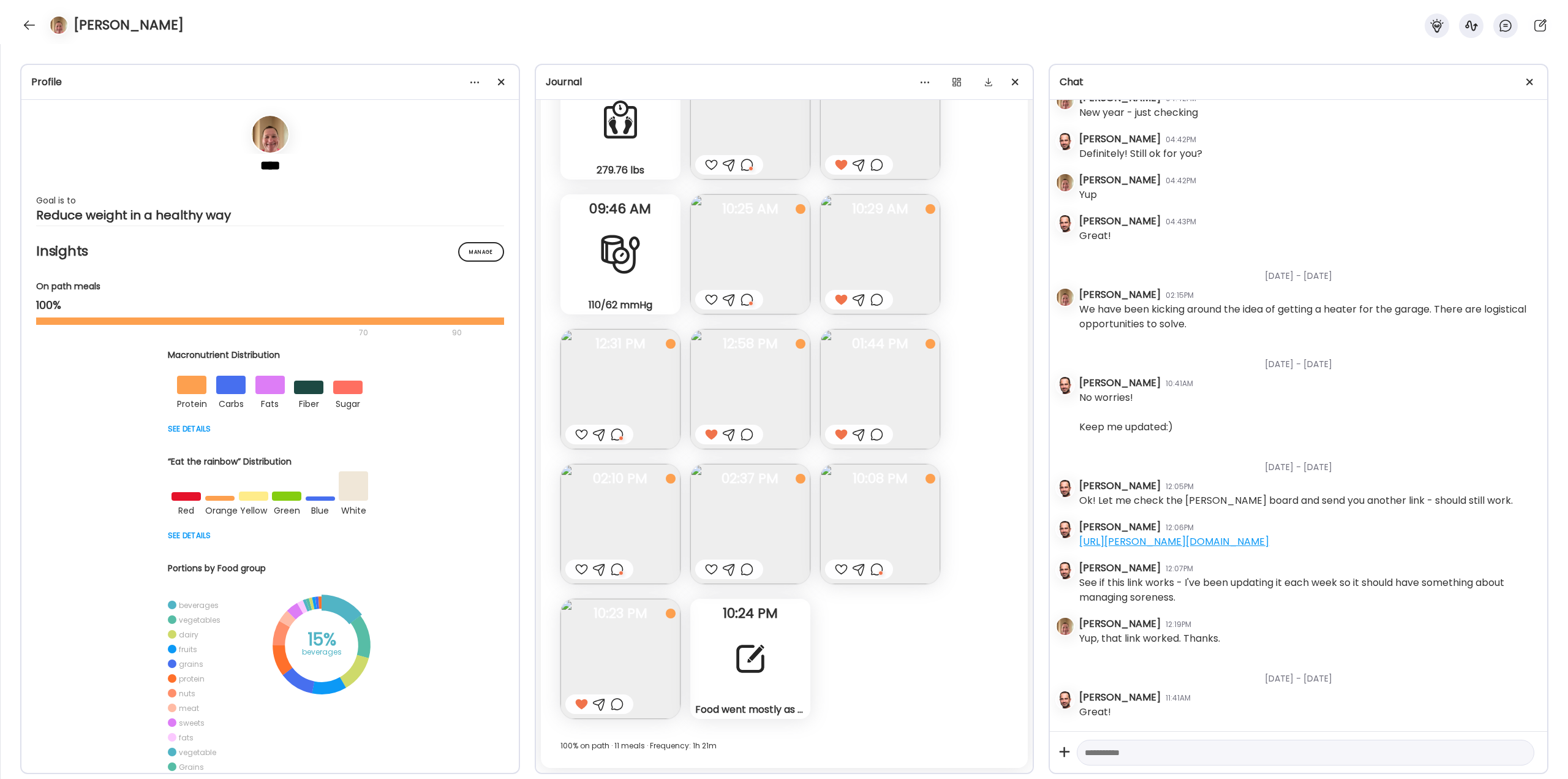
click at [750, 661] on div at bounding box center [750, 658] width 44 height 44
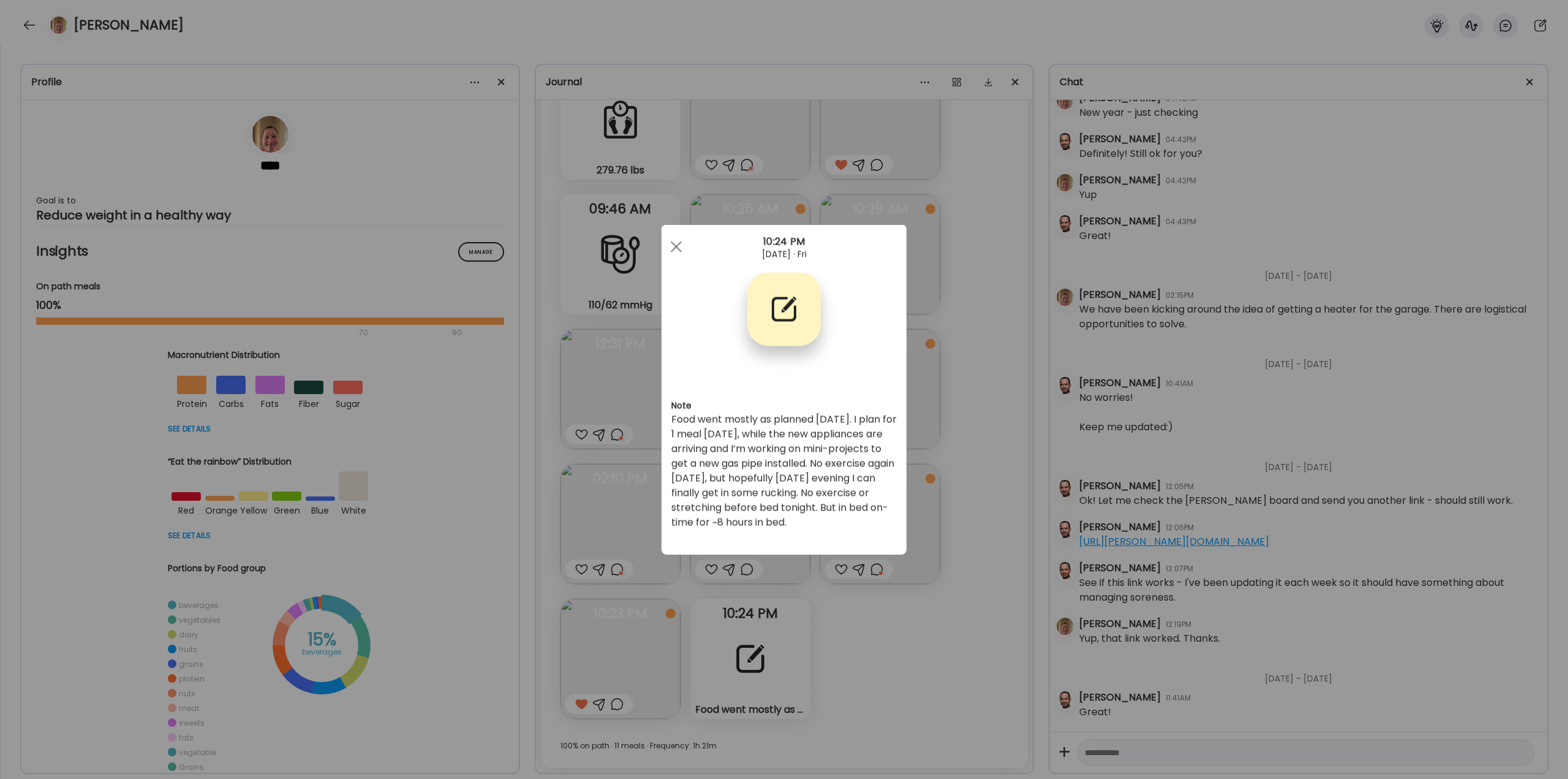
click at [859, 650] on div "Ate Coach Dashboard Wahoo! It’s official Take a moment to set up your Coach Pro…" at bounding box center [784, 390] width 1568 height 779
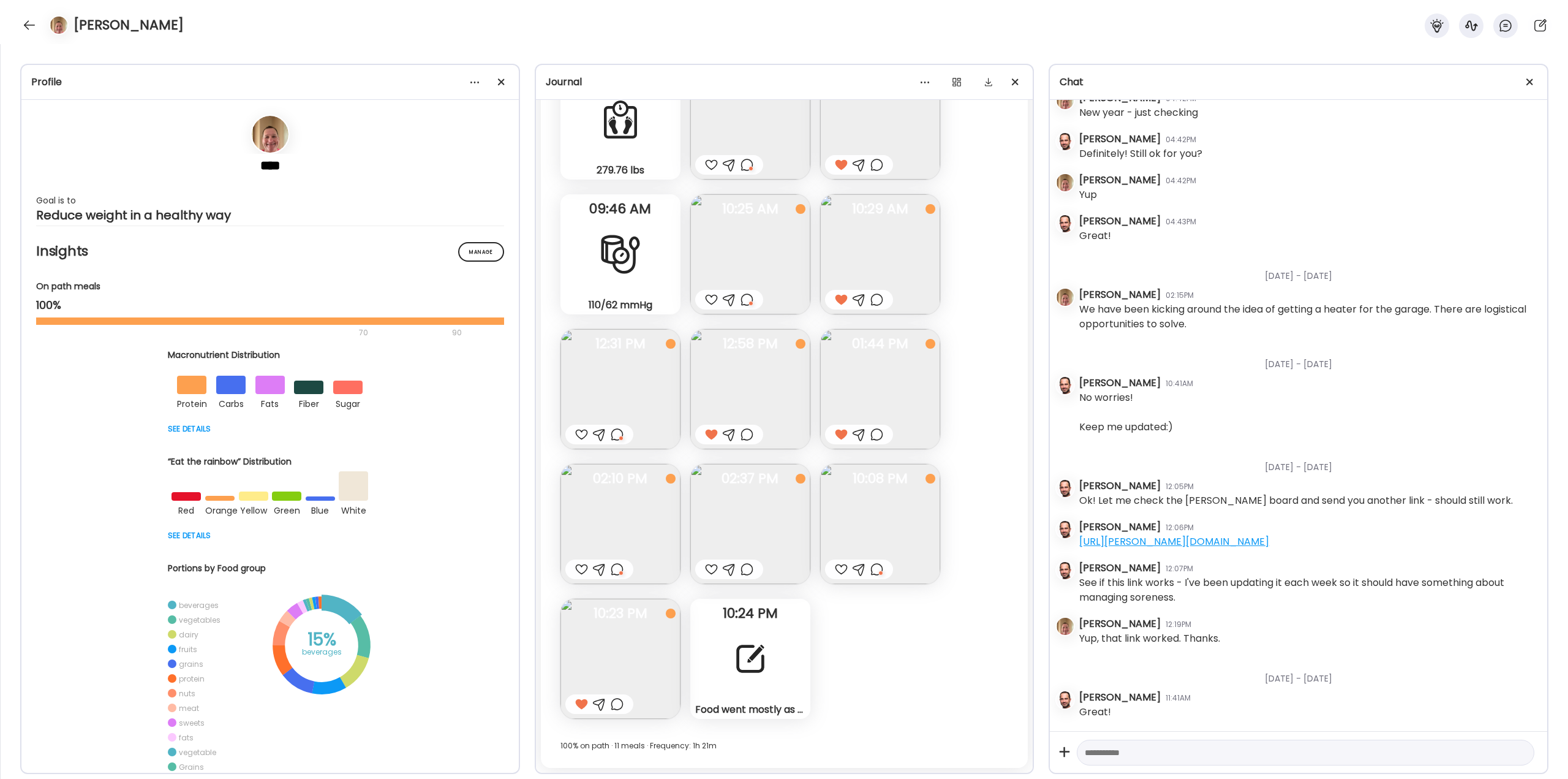
click at [618, 708] on div at bounding box center [617, 704] width 13 height 15
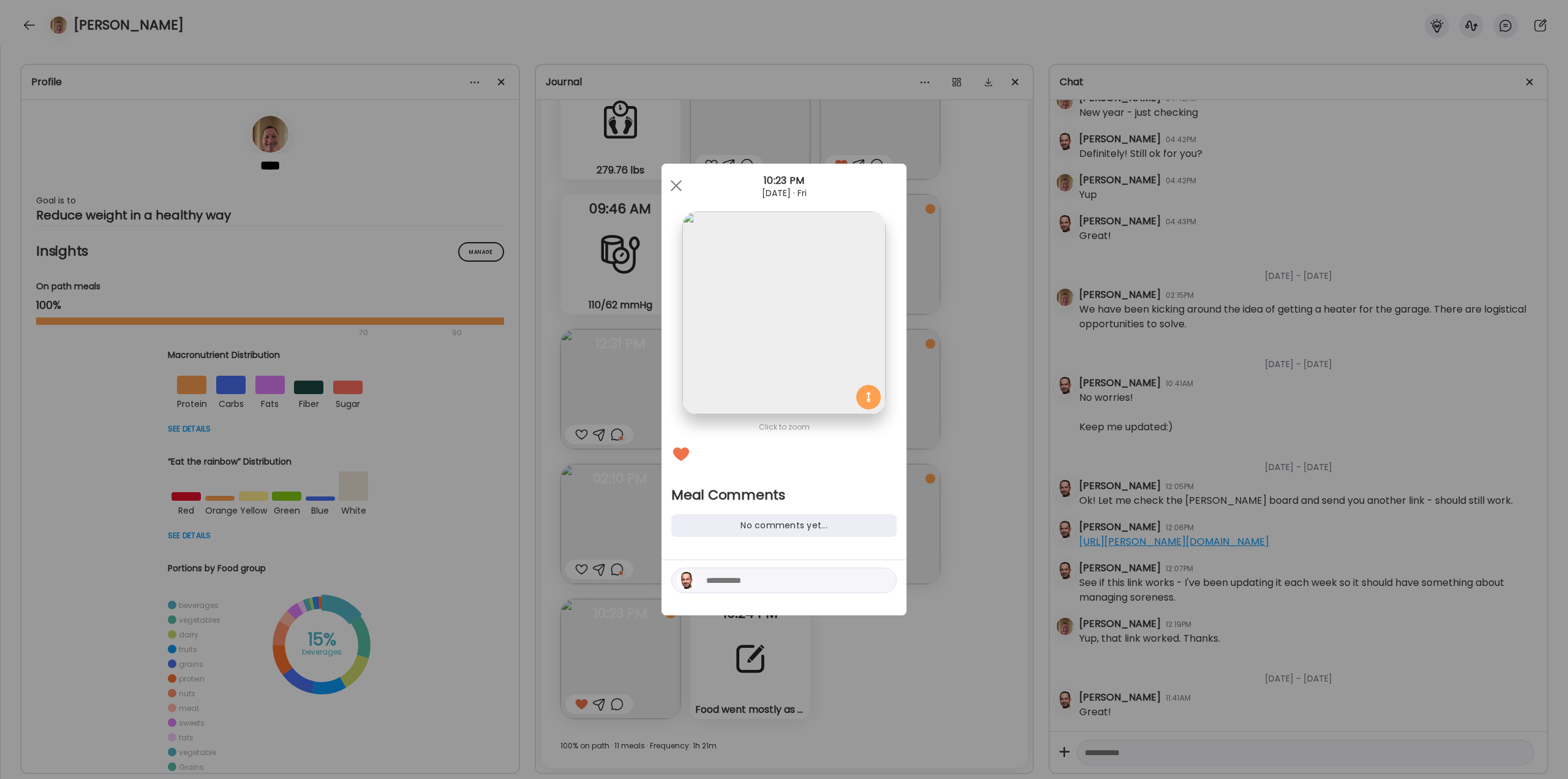
click at [720, 587] on textarea at bounding box center [788, 580] width 165 height 15
click at [864, 695] on div "Ate Coach Dashboard Wahoo! It’s official Take a moment to set up your Coach Pro…" at bounding box center [784, 390] width 1568 height 779
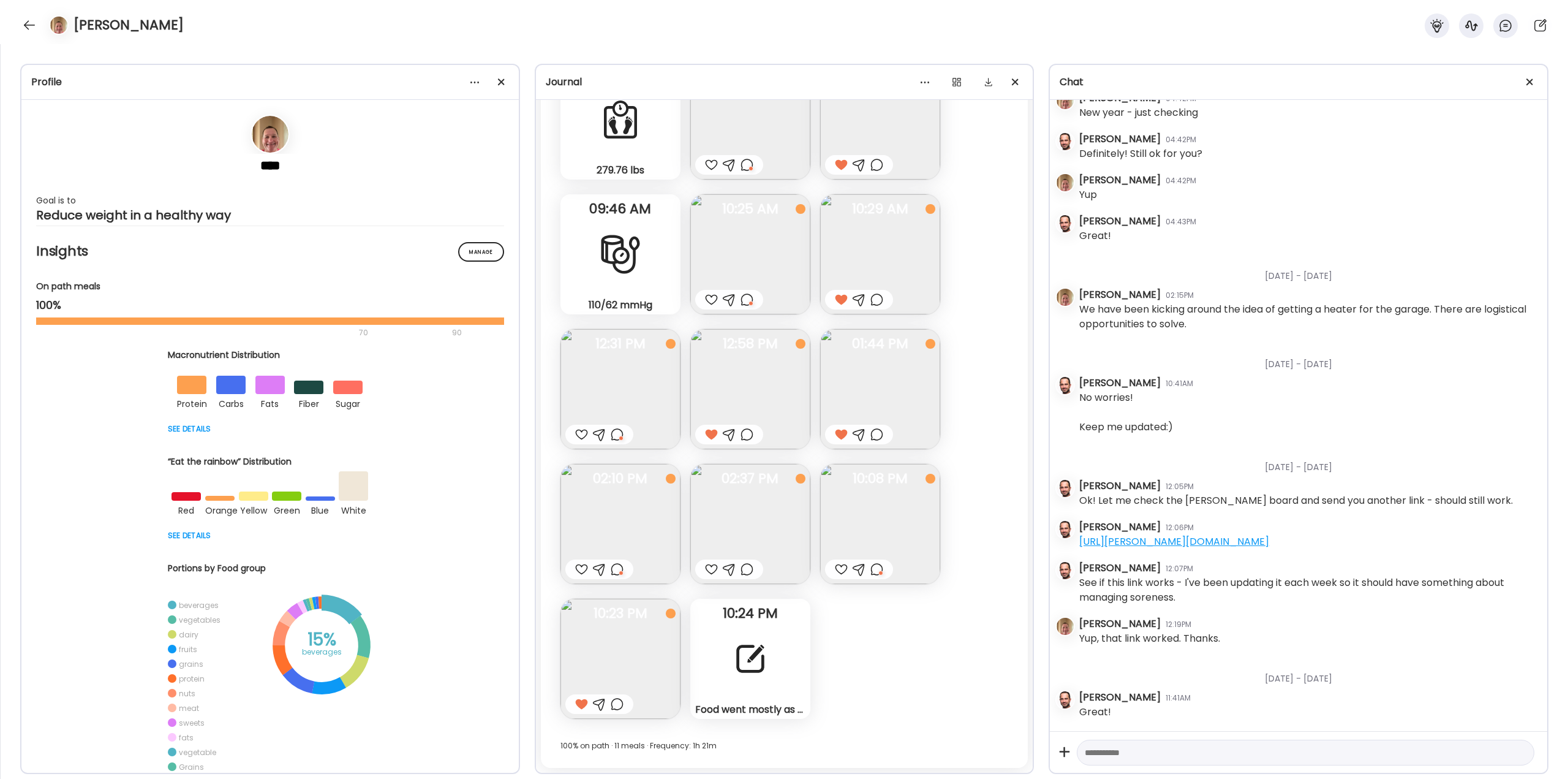
click at [617, 703] on div at bounding box center [617, 704] width 13 height 15
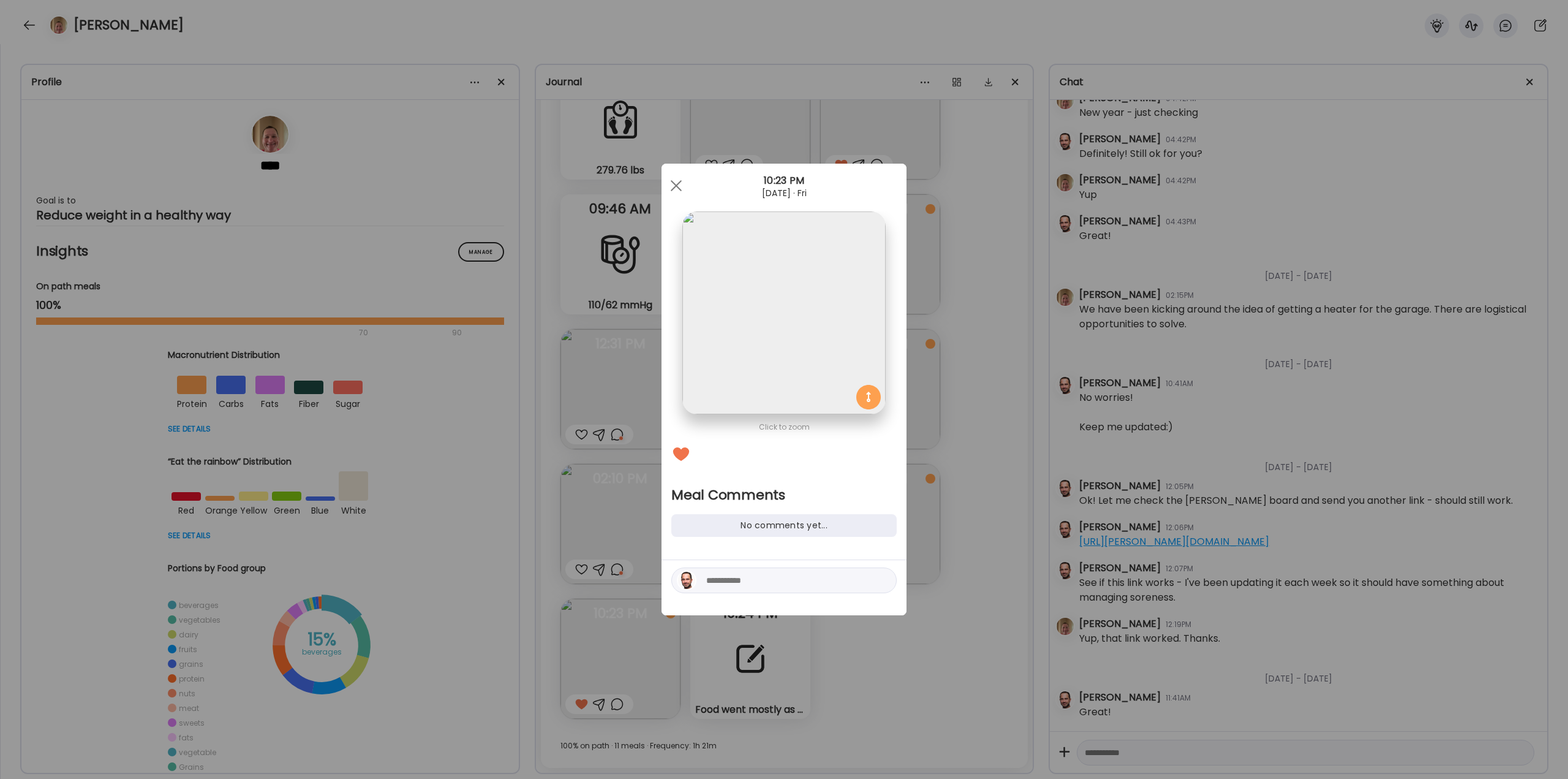
click at [729, 580] on textarea at bounding box center [788, 580] width 165 height 15
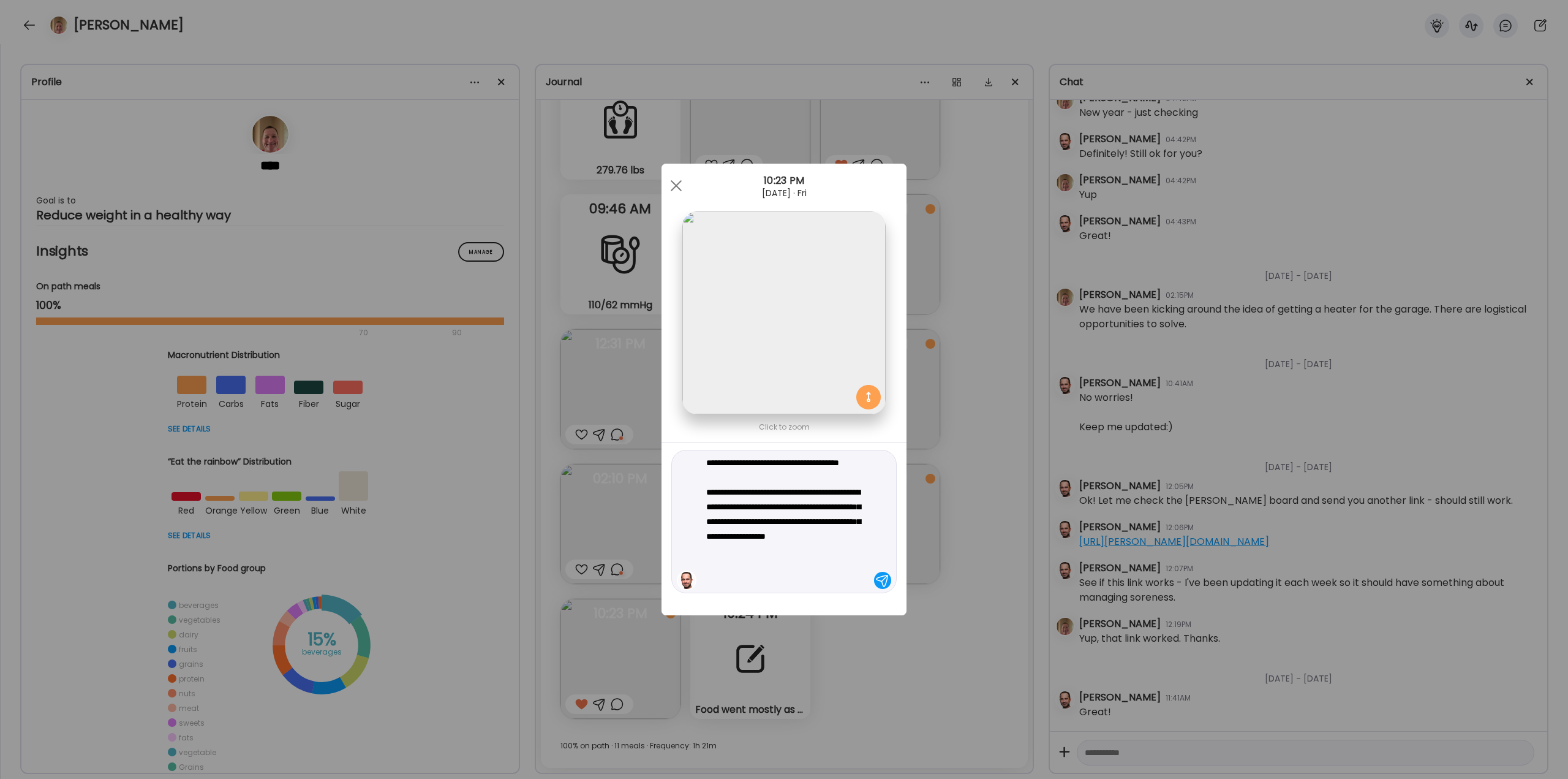
type textarea "**********"
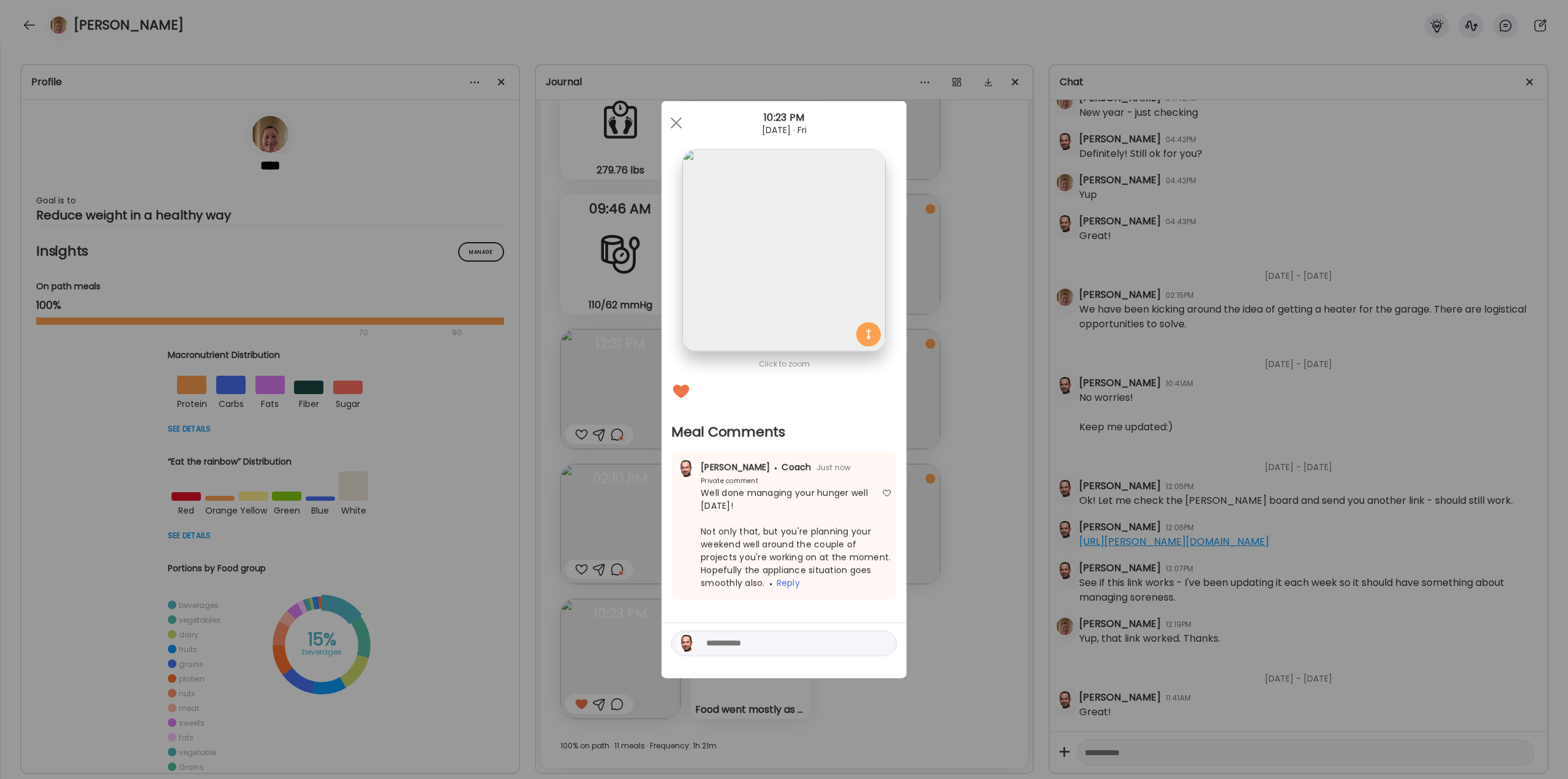
click at [930, 593] on div "Ate Coach Dashboard Wahoo! It’s official Take a moment to set up your Coach Pro…" at bounding box center [784, 390] width 1568 height 779
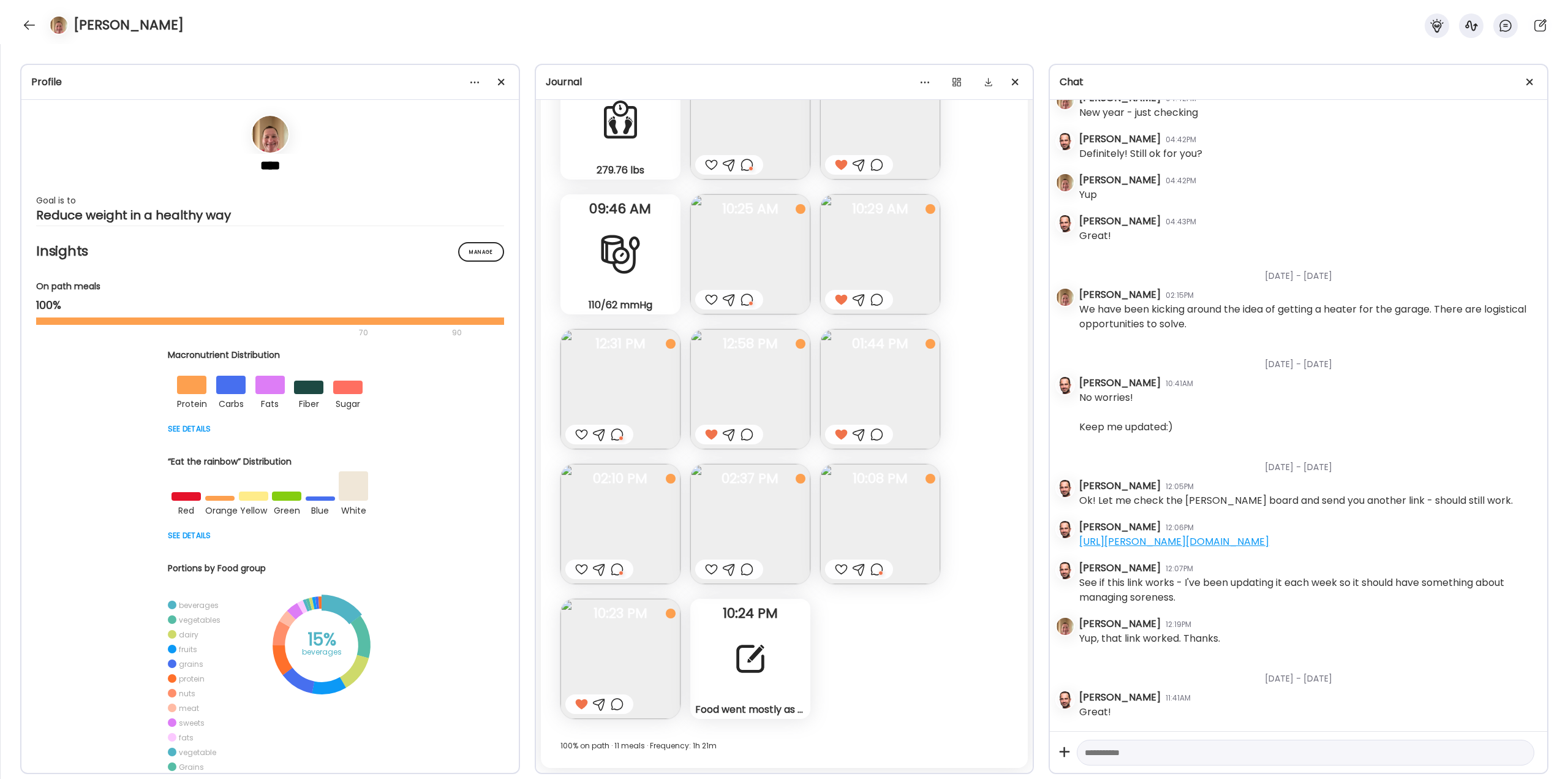
click at [719, 663] on div "Food went mostly as planned [DATE]. I plan for 1 meal [DATE], while the new app…" at bounding box center [750, 658] width 120 height 120
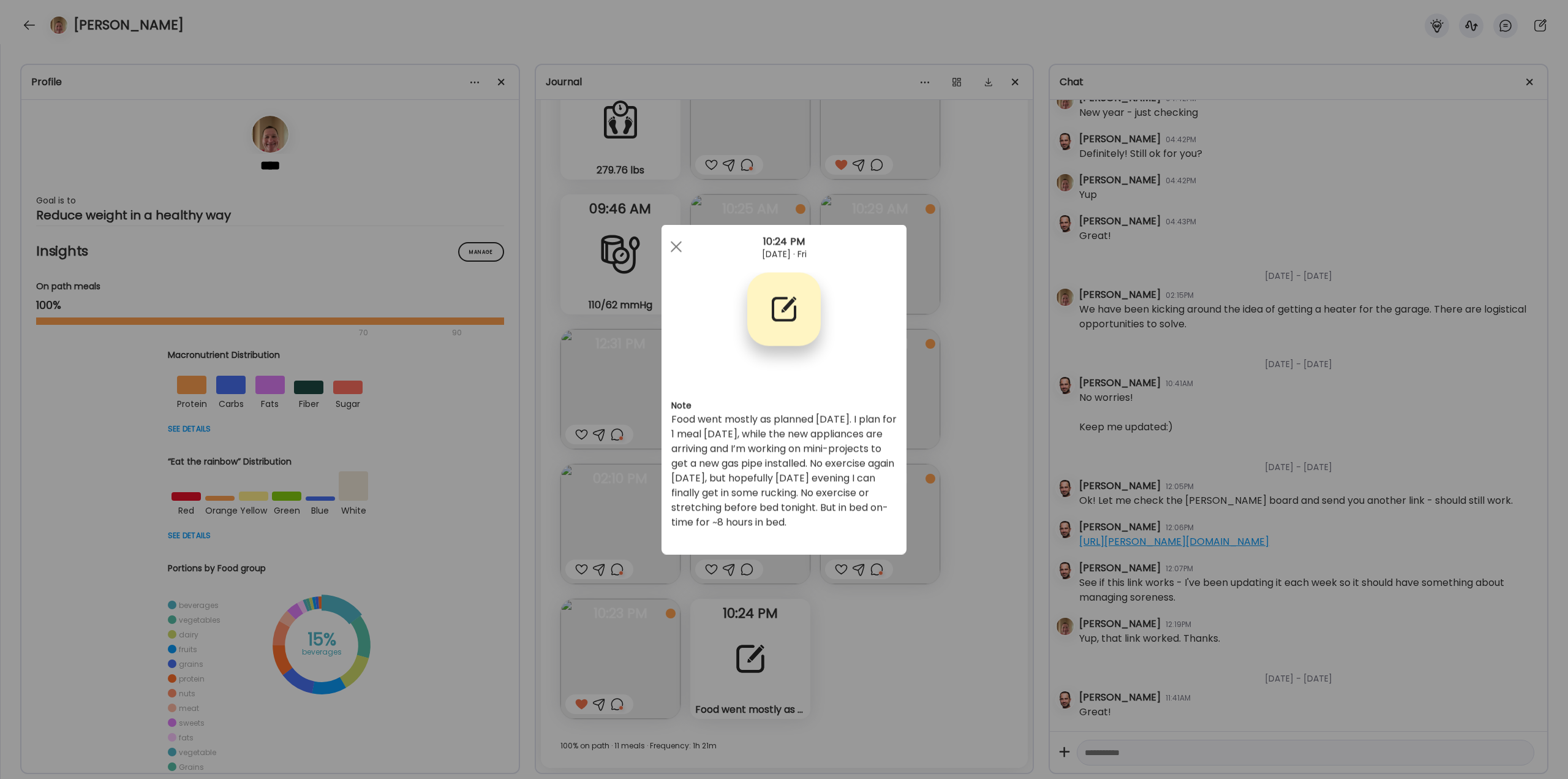
click at [865, 629] on div "Ate Coach Dashboard Wahoo! It’s official Take a moment to set up your Coach Pro…" at bounding box center [784, 390] width 1568 height 779
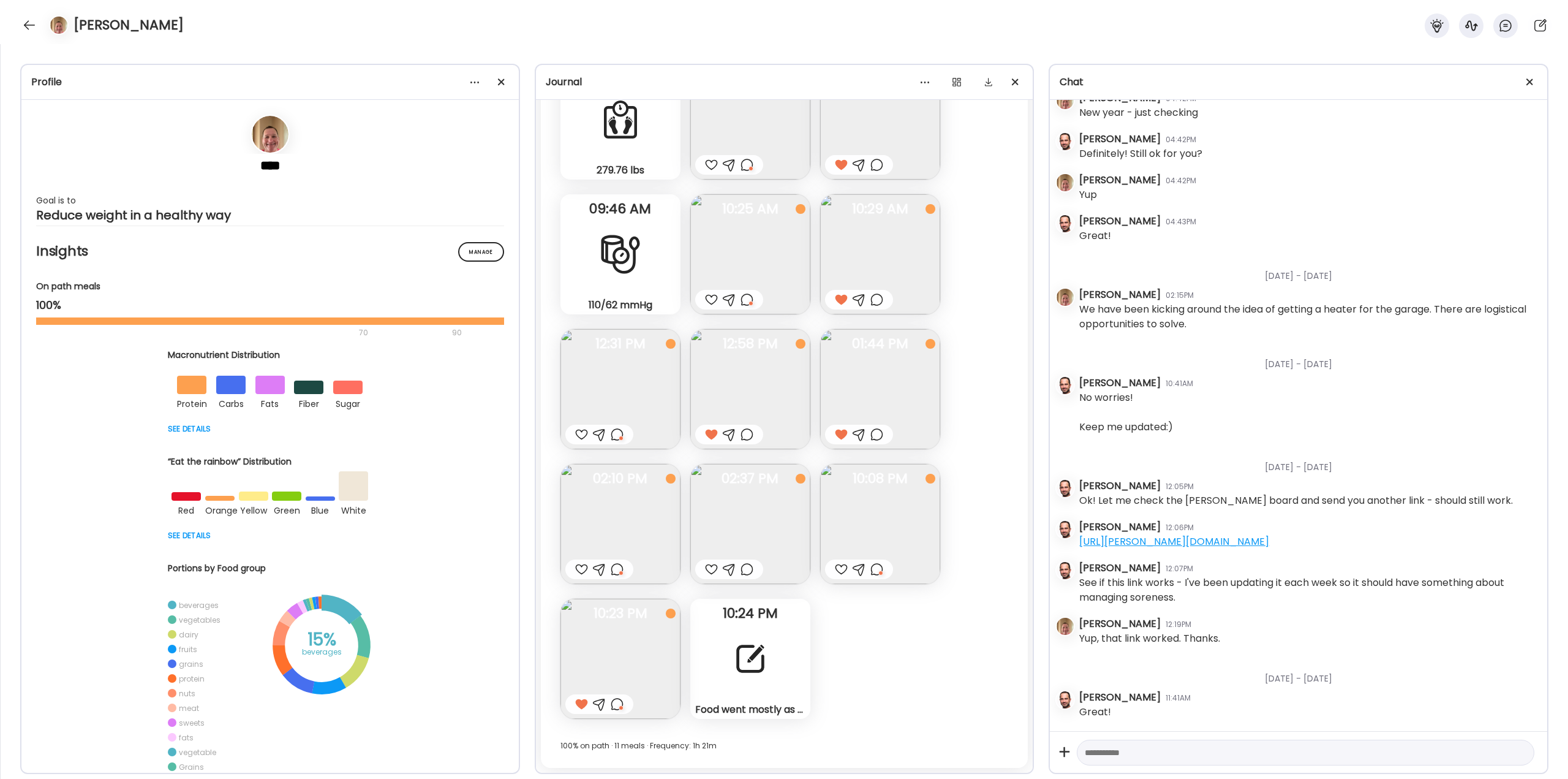
click at [619, 706] on div at bounding box center [617, 704] width 13 height 15
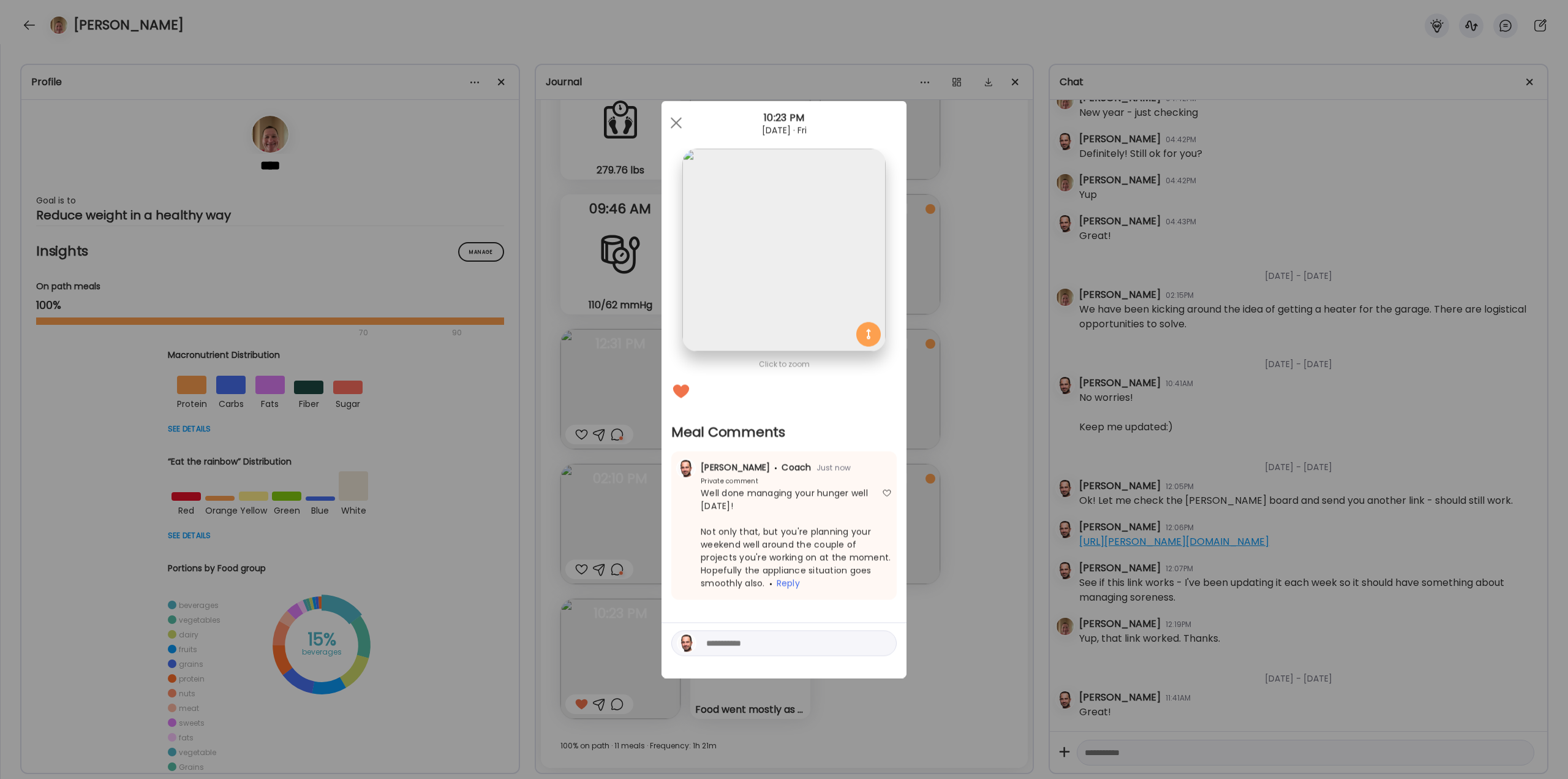
click at [757, 639] on textarea at bounding box center [788, 643] width 165 height 15
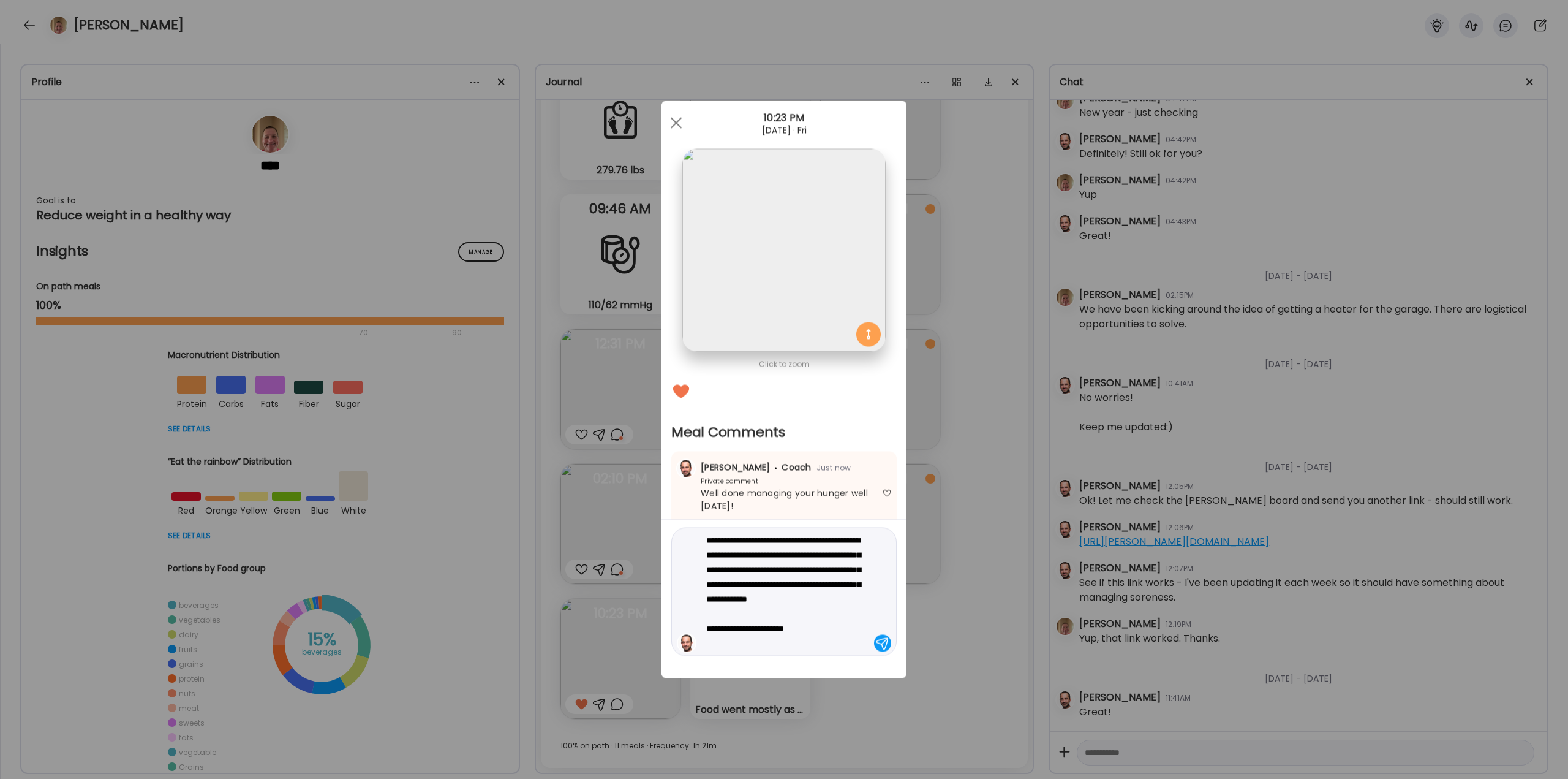
type textarea "**********"
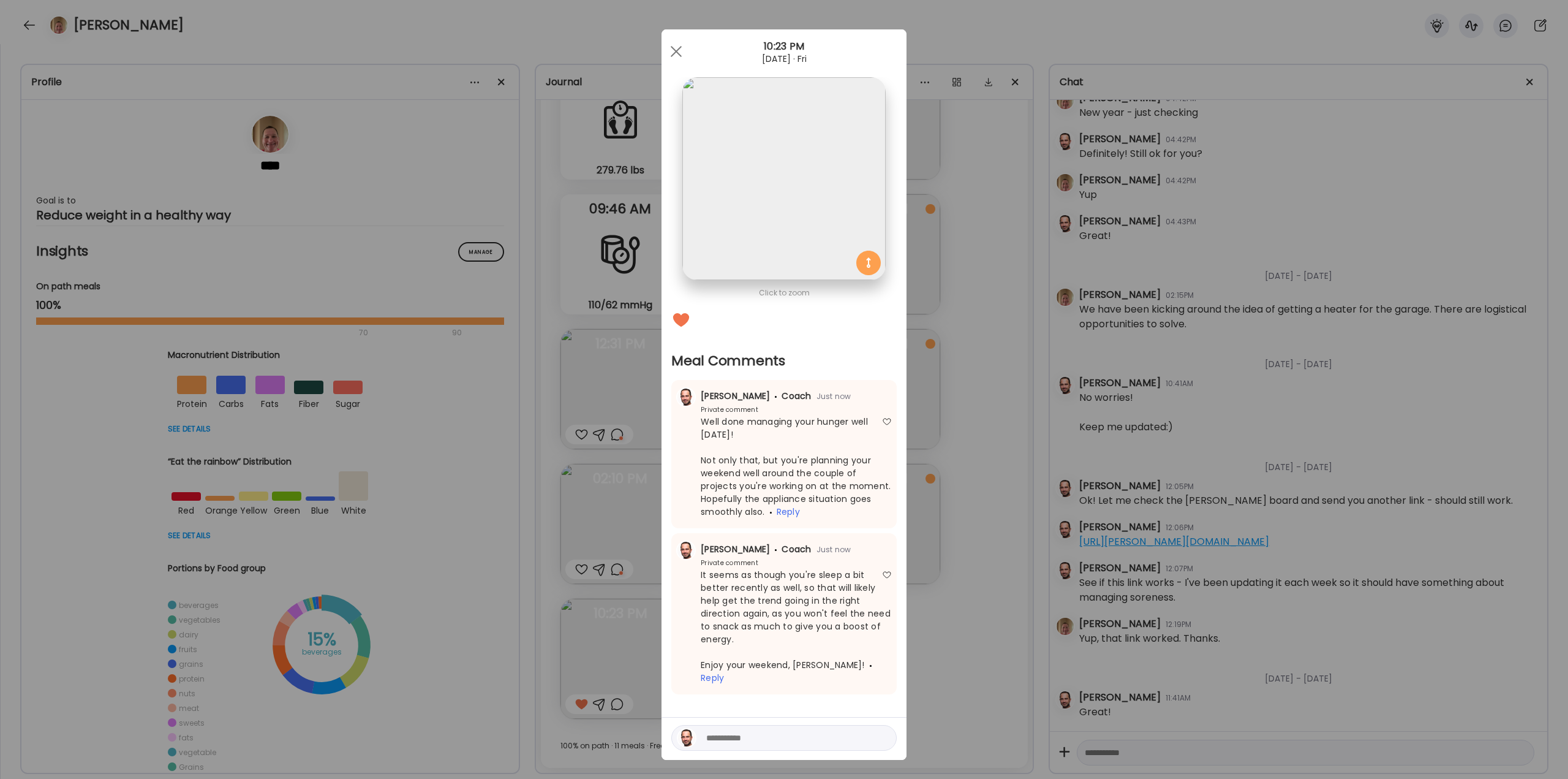
click at [956, 575] on div "Ate Coach Dashboard Wahoo! It’s official Take a moment to set up your Coach Pro…" at bounding box center [784, 390] width 1568 height 779
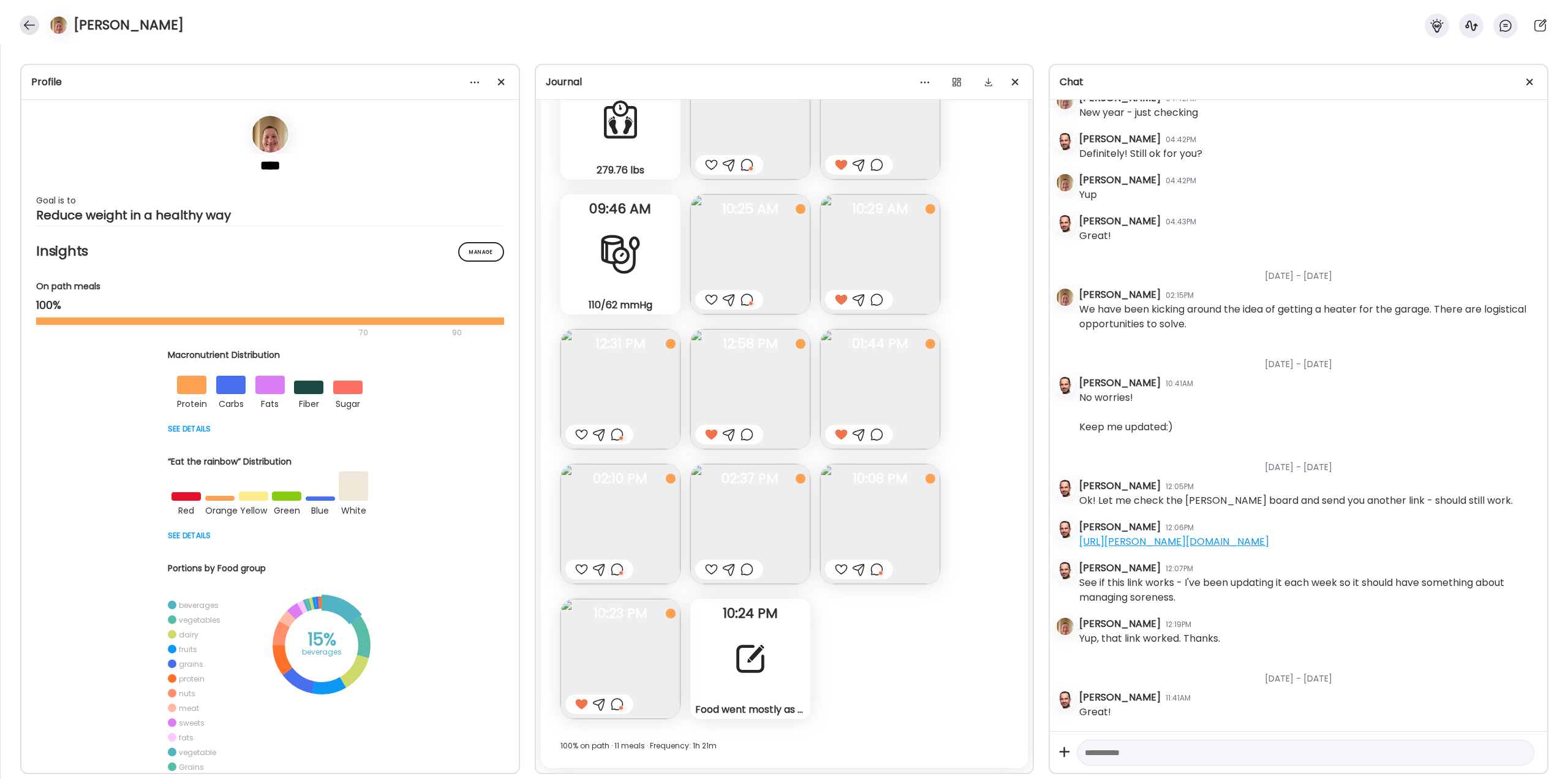
click at [33, 20] on div at bounding box center [29, 25] width 20 height 20
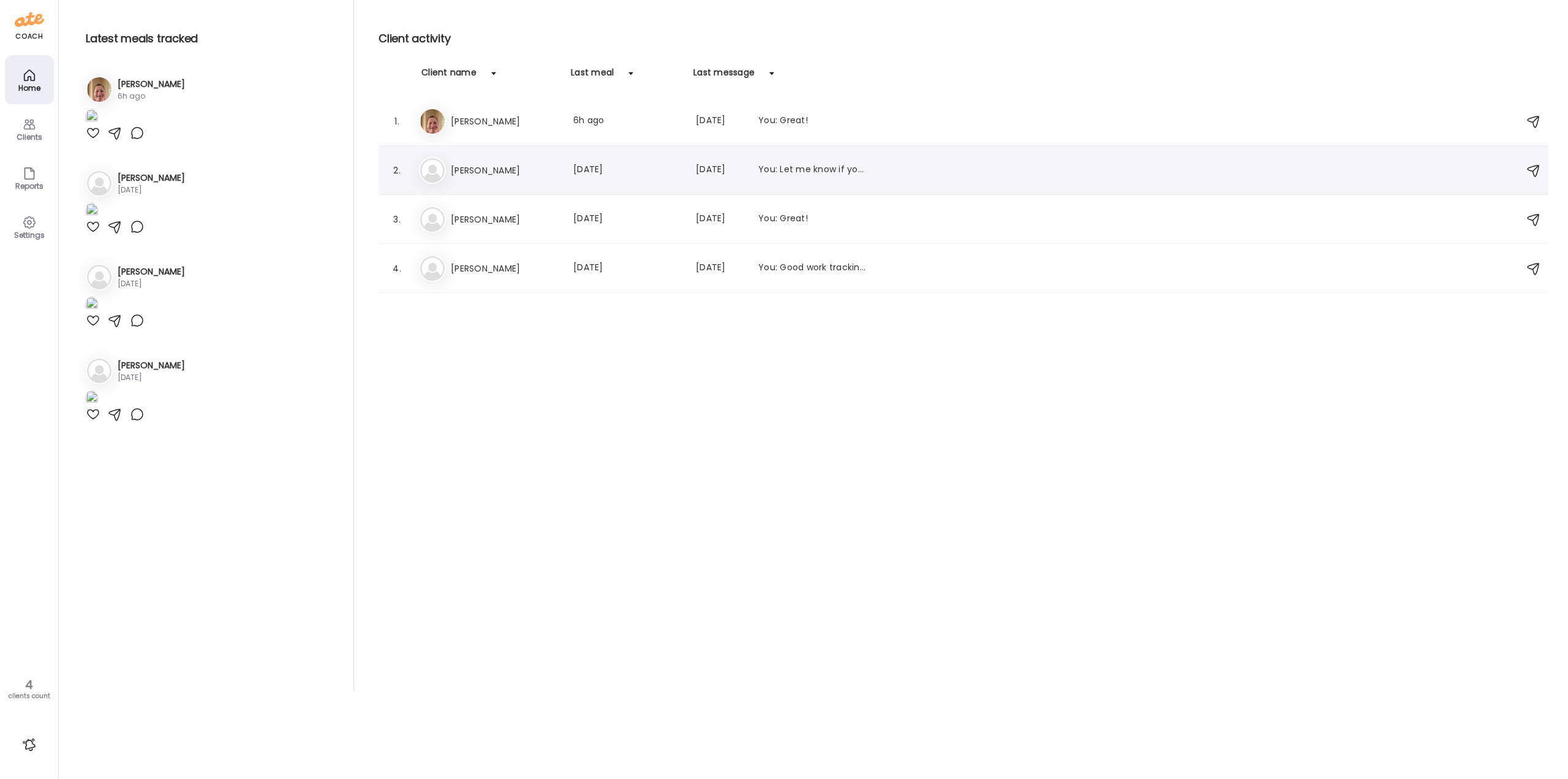
click at [466, 171] on h3 "[PERSON_NAME]" at bounding box center [505, 170] width 108 height 15
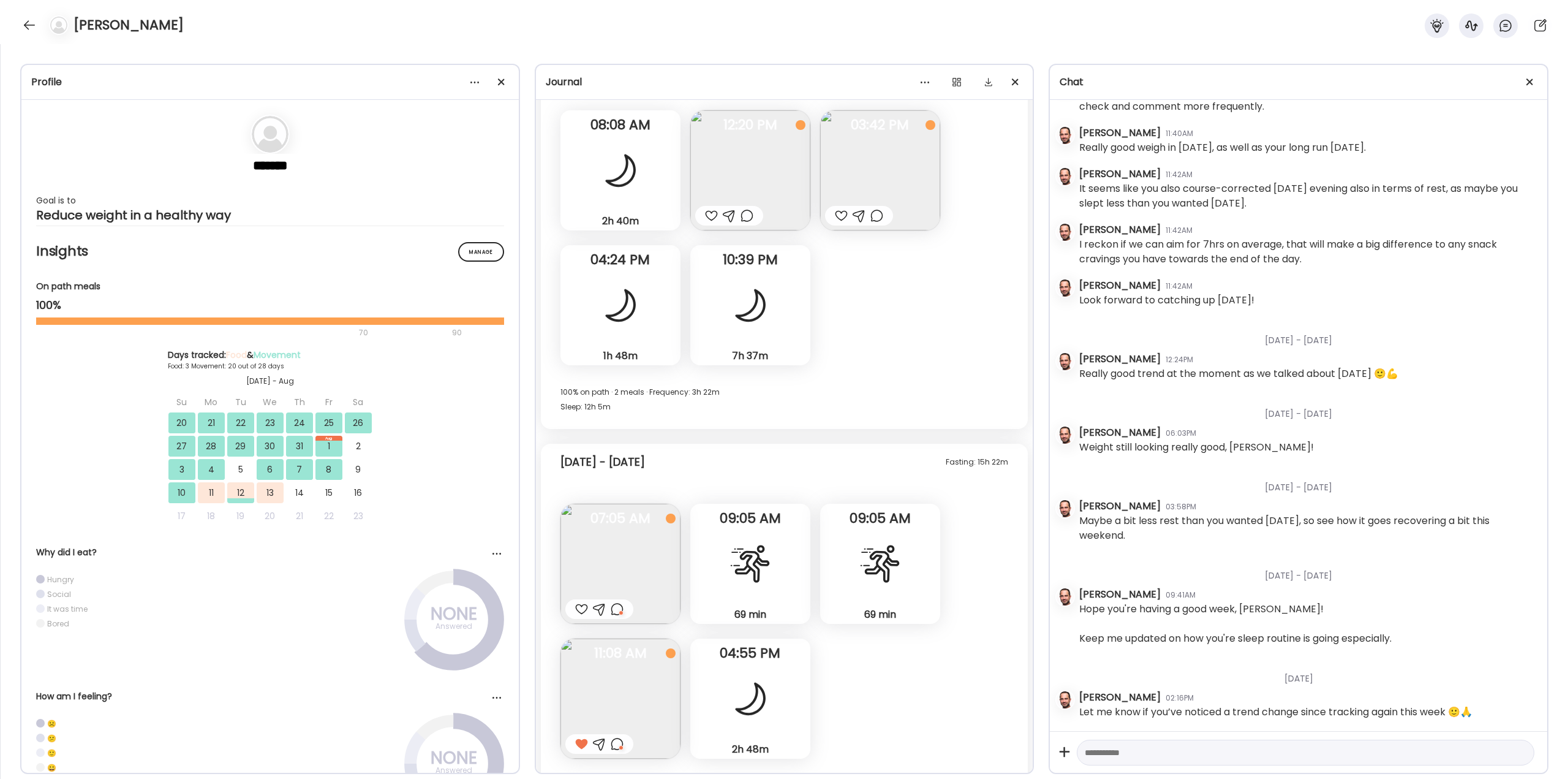
scroll to position [9626, 0]
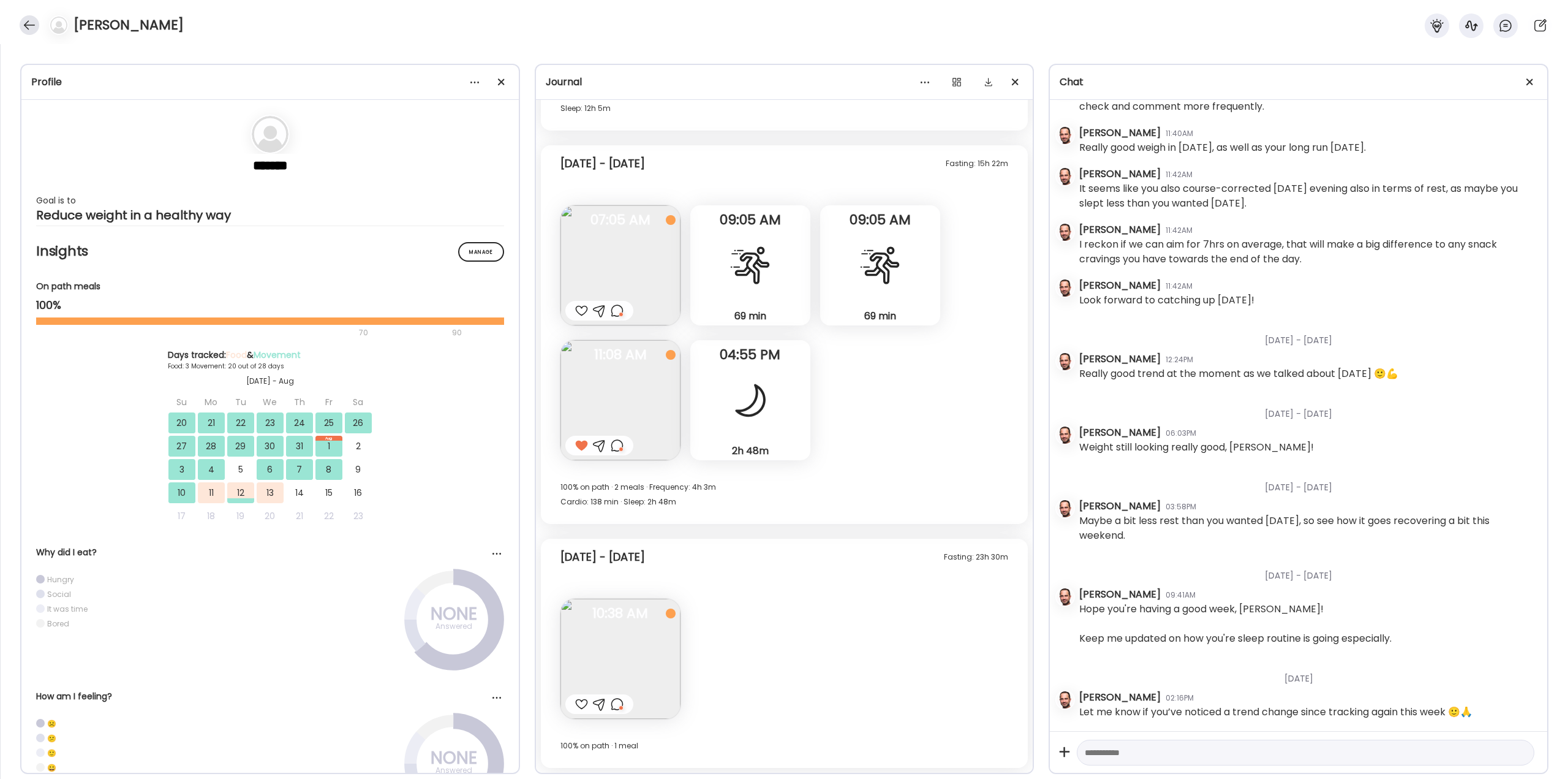
click at [30, 30] on div at bounding box center [29, 25] width 20 height 20
